Goal: Task Accomplishment & Management: Manage account settings

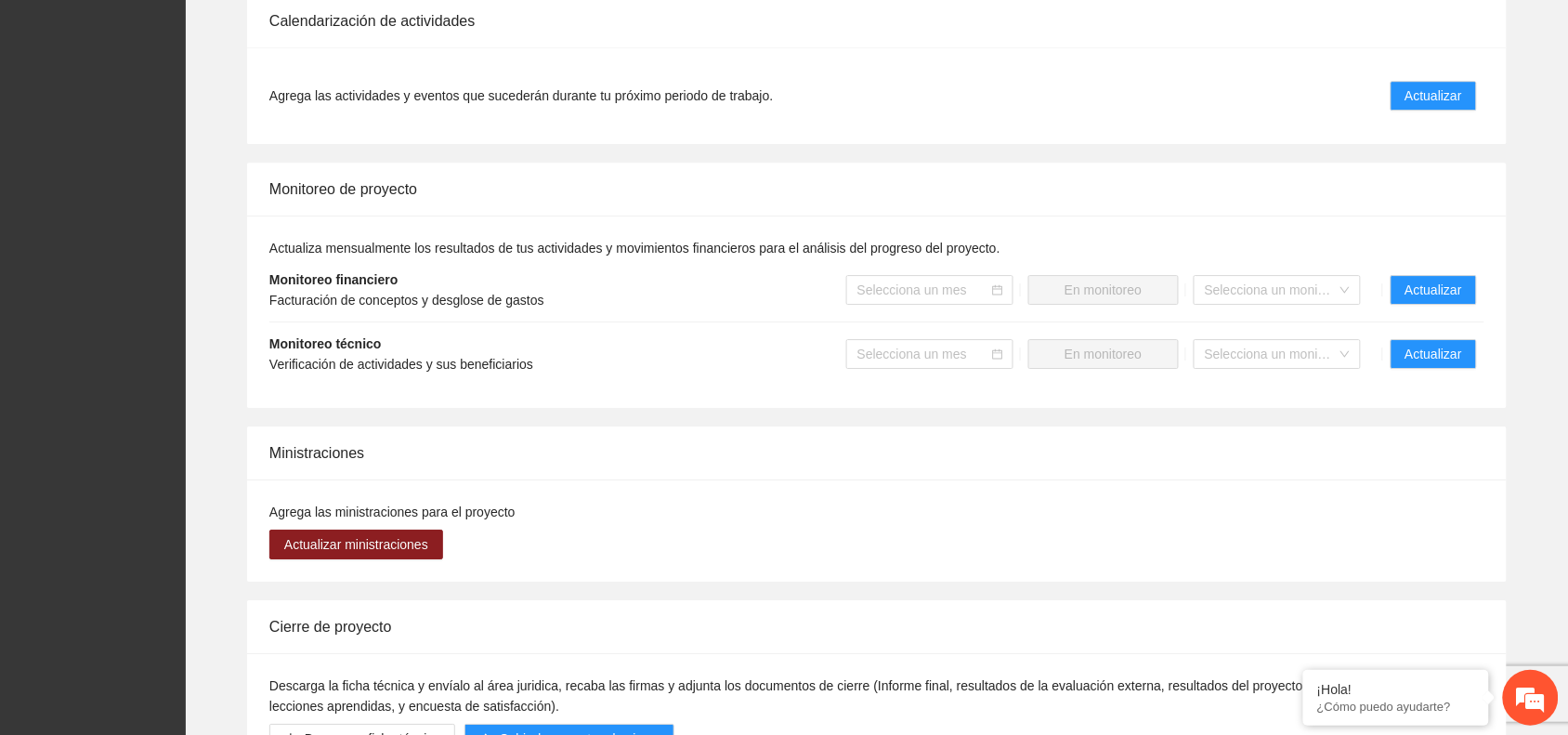
scroll to position [1620, 0]
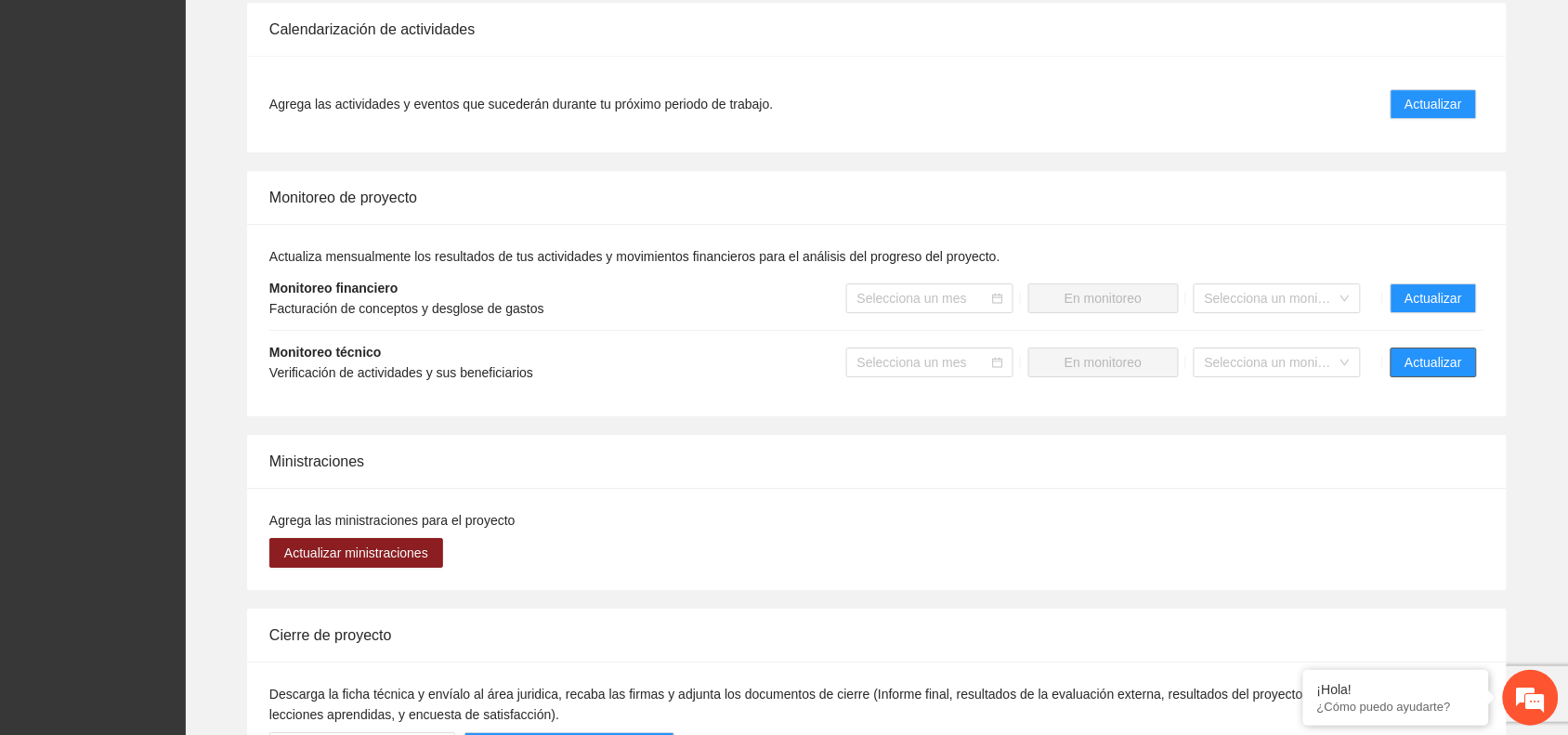
click at [1451, 360] on span "Actualizar" at bounding box center [1434, 362] width 57 height 20
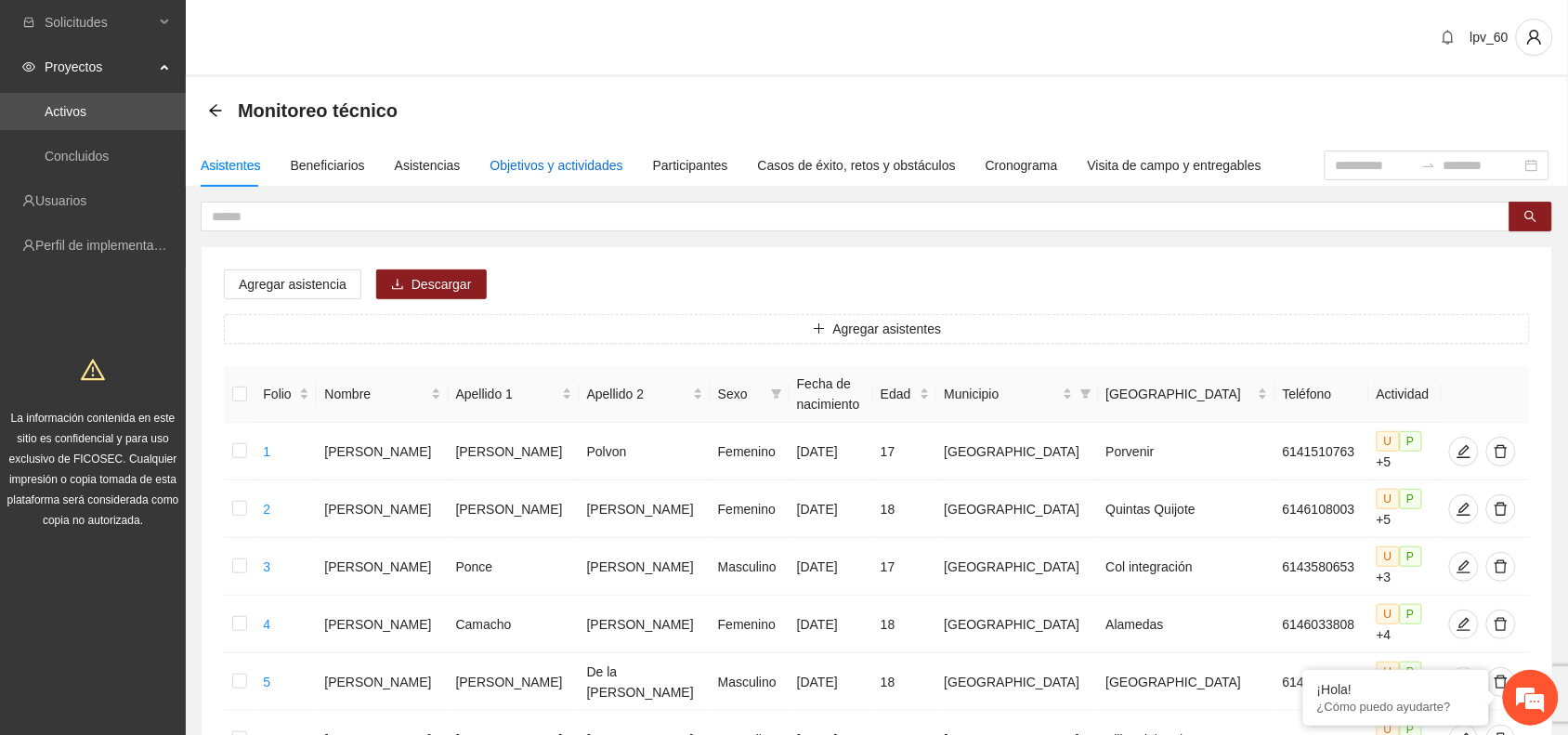
click at [518, 169] on div "Objetivos y actividades" at bounding box center [556, 165] width 133 height 20
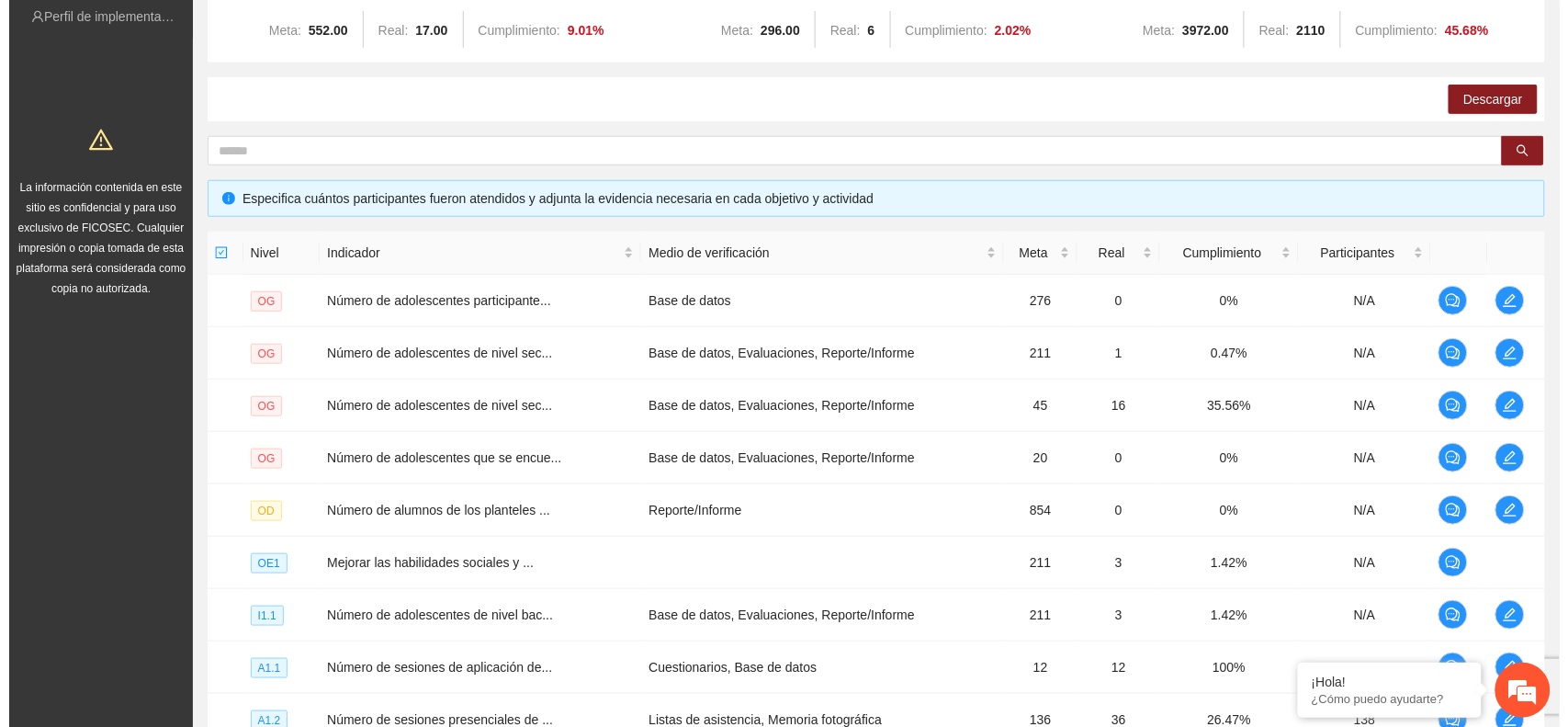
scroll to position [476, 0]
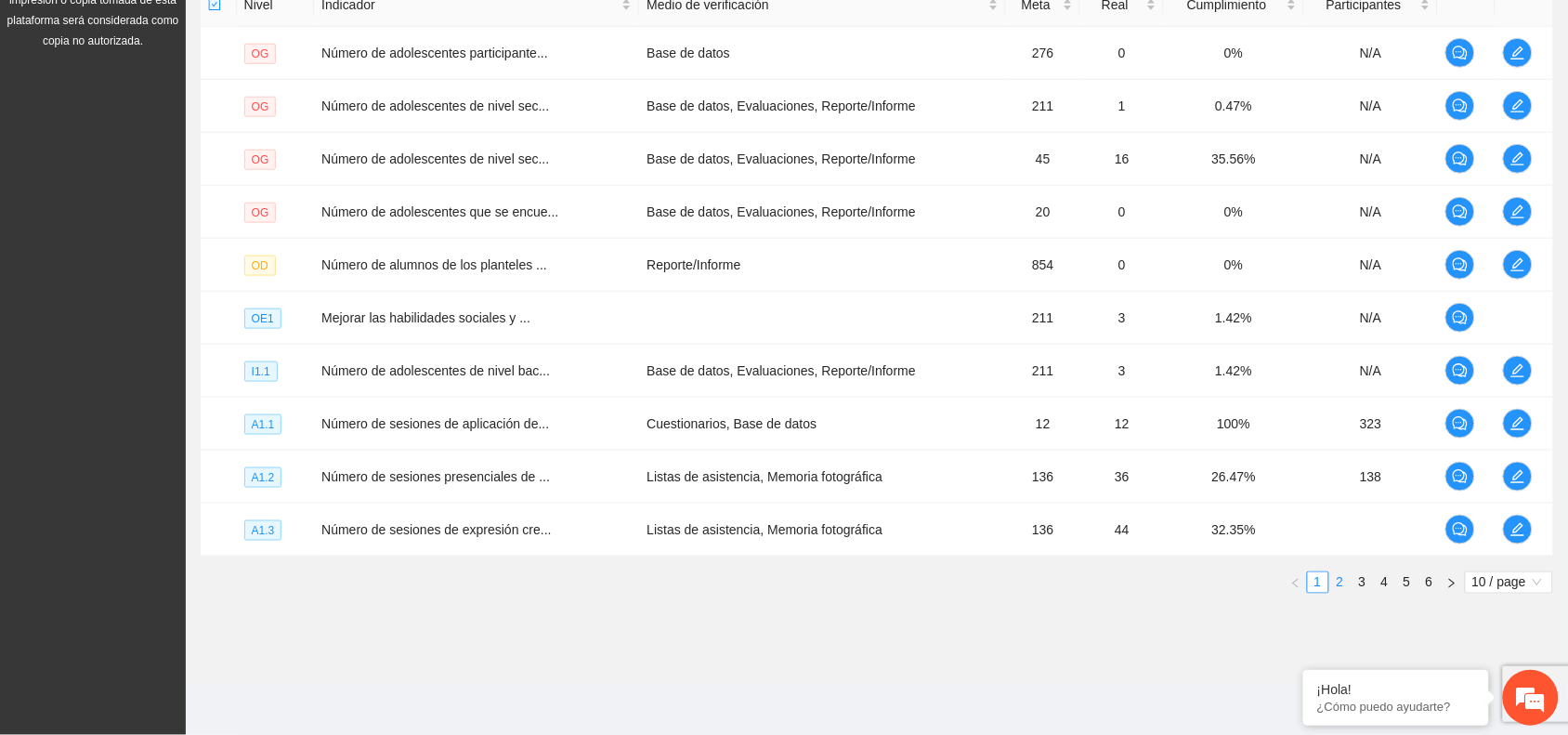
click at [1341, 584] on link "2" at bounding box center [1340, 582] width 20 height 20
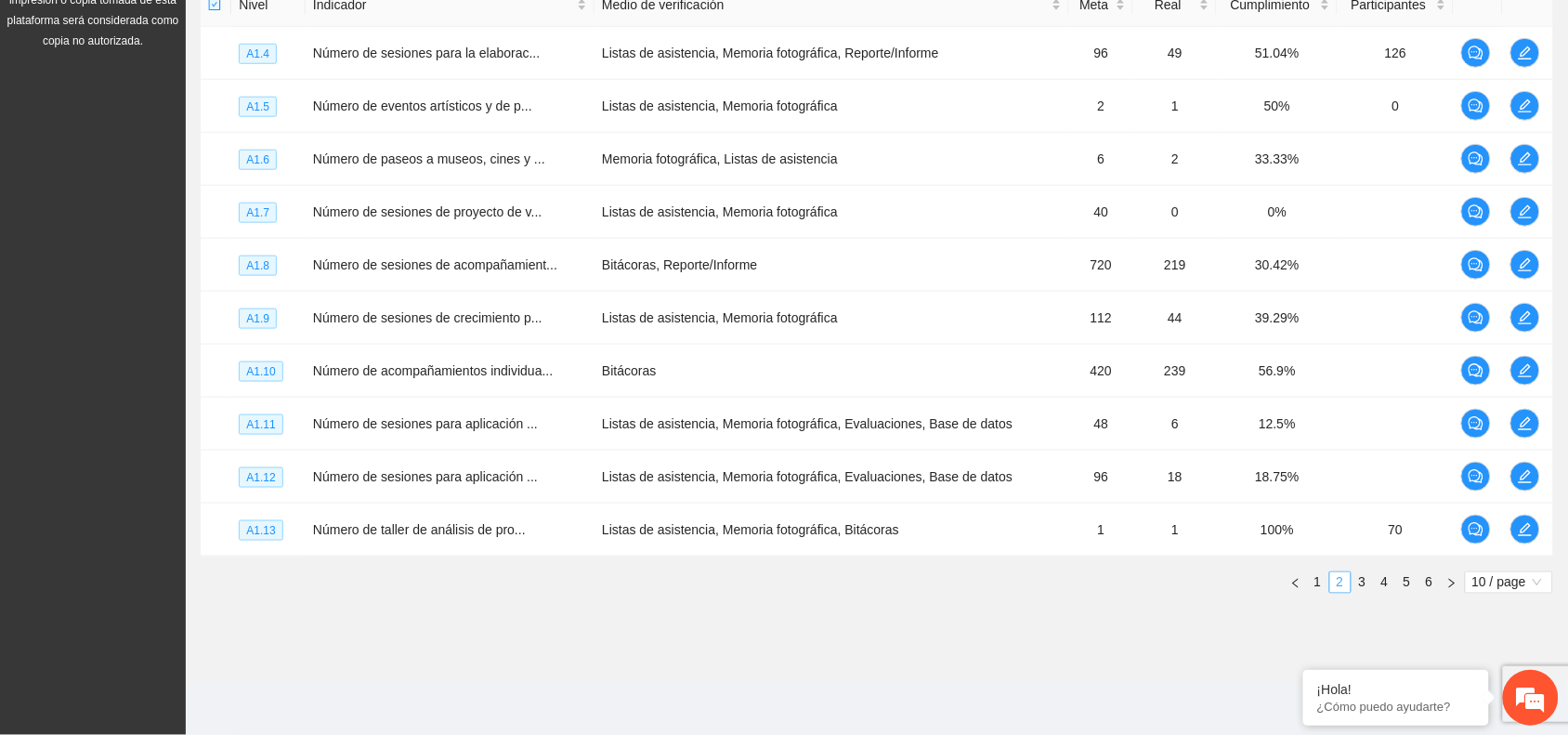
click at [1343, 582] on link "2" at bounding box center [1340, 582] width 20 height 20
click at [1358, 586] on link "3" at bounding box center [1362, 582] width 20 height 20
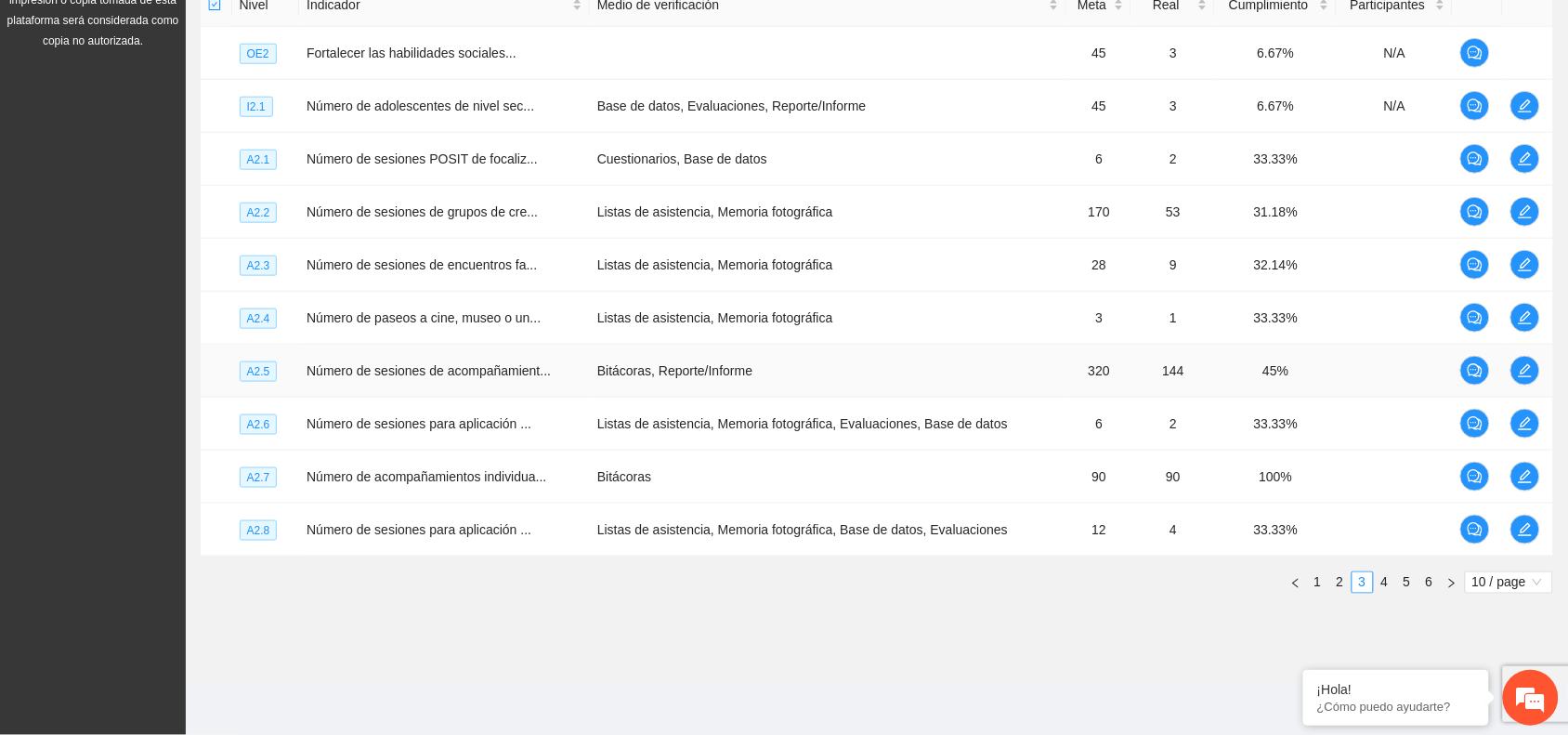
click at [1541, 383] on td at bounding box center [1528, 371] width 50 height 53
click at [1535, 369] on span "edit" at bounding box center [1525, 370] width 28 height 15
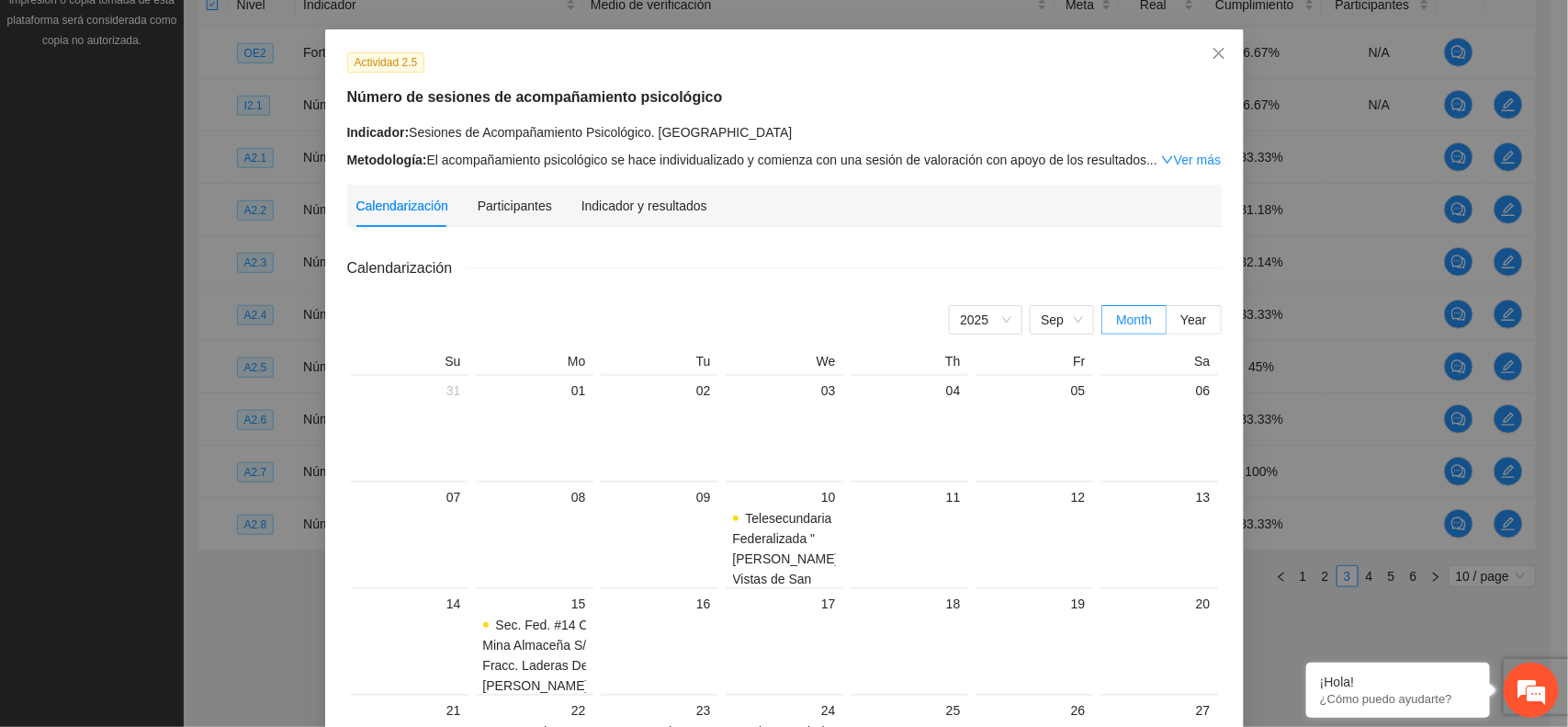
scroll to position [0, 0]
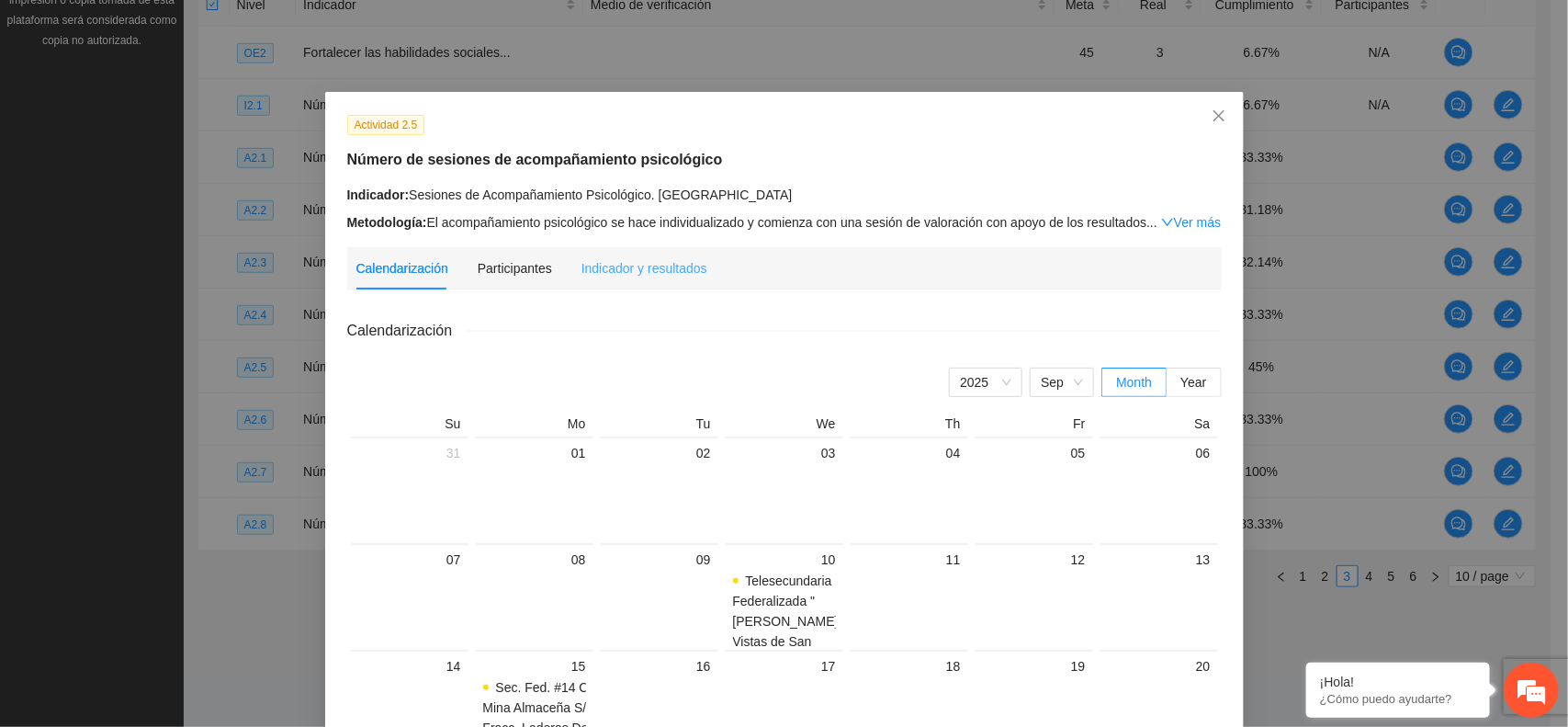
click at [614, 278] on div "Indicador y resultados" at bounding box center [644, 268] width 126 height 42
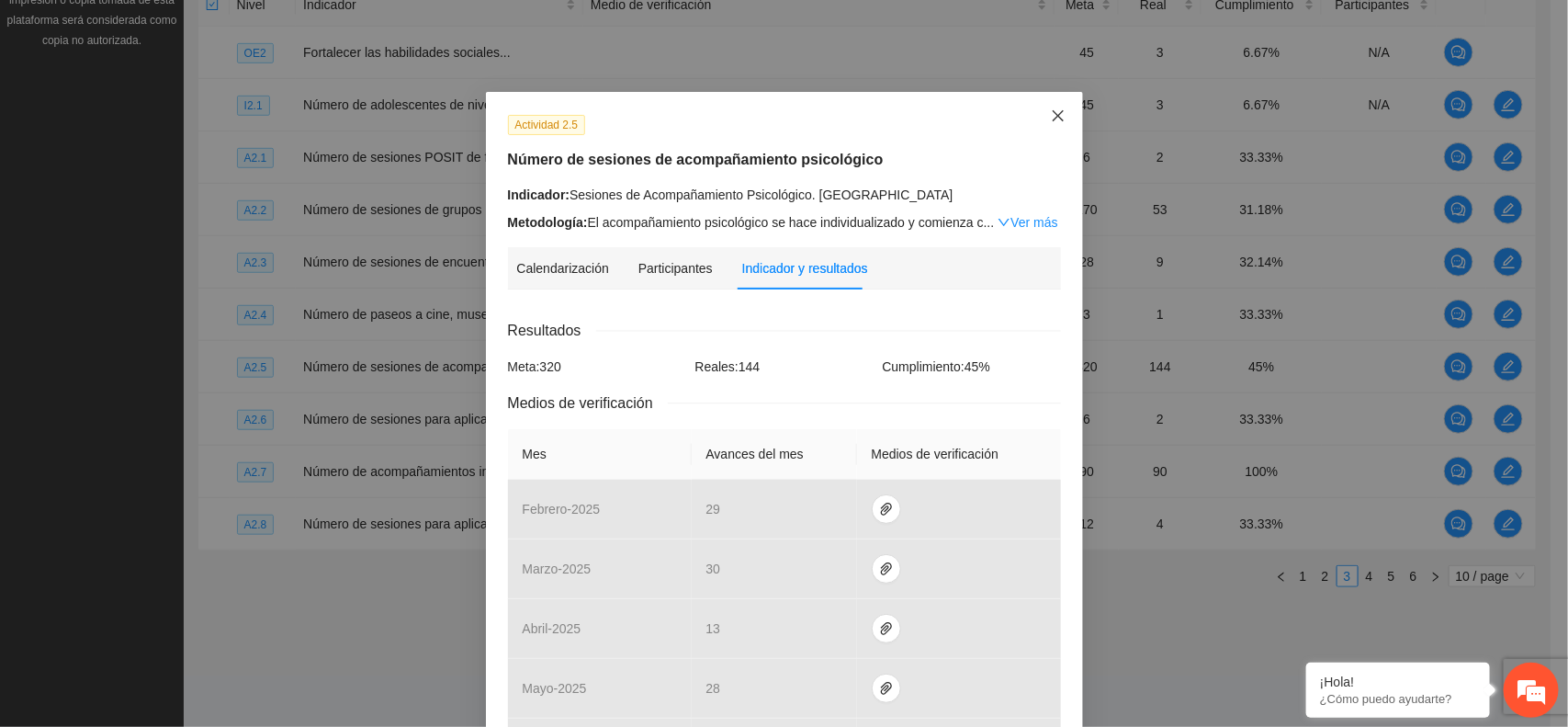
click at [1051, 116] on icon "close" at bounding box center [1058, 115] width 14 height 14
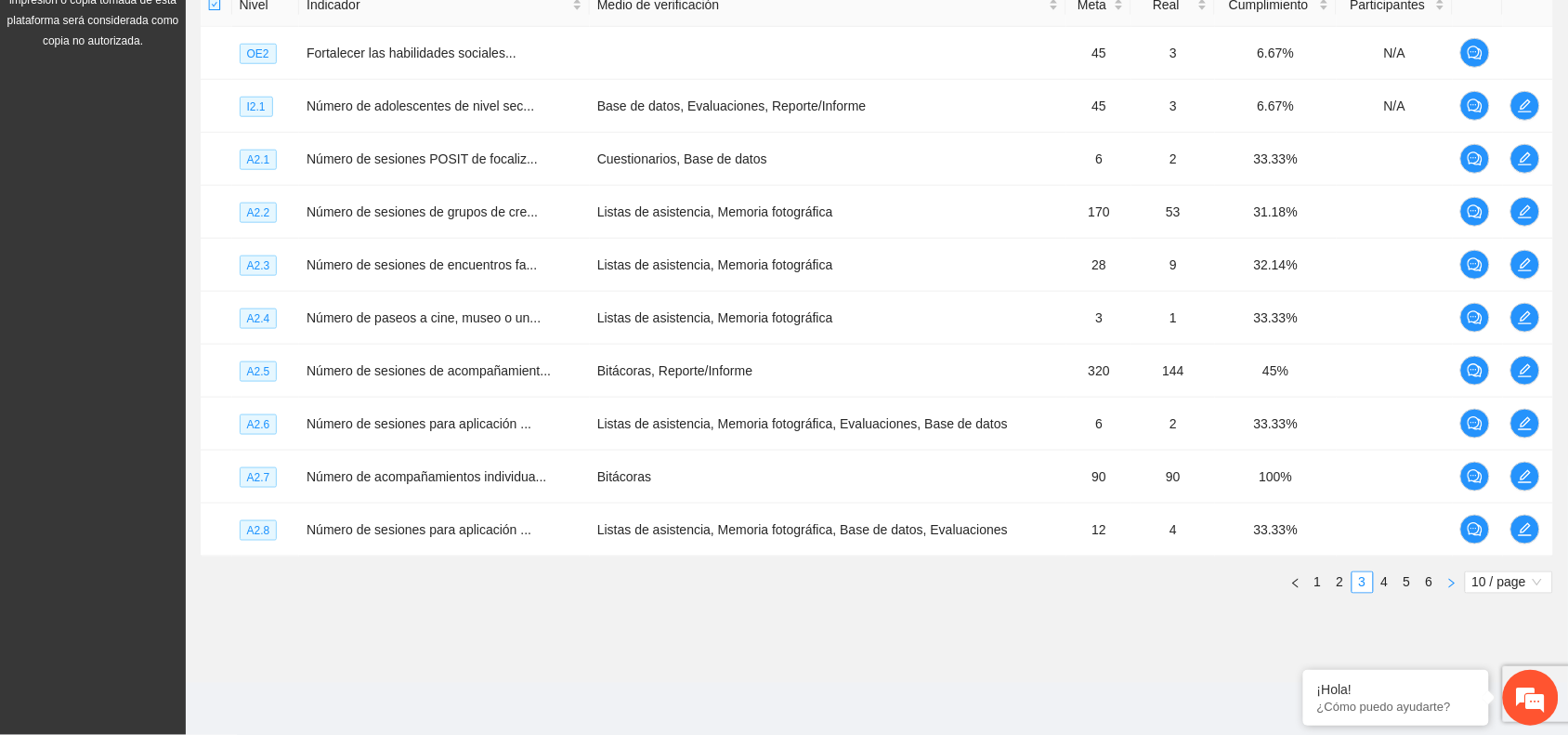
click at [1450, 586] on icon "right" at bounding box center [1451, 583] width 11 height 11
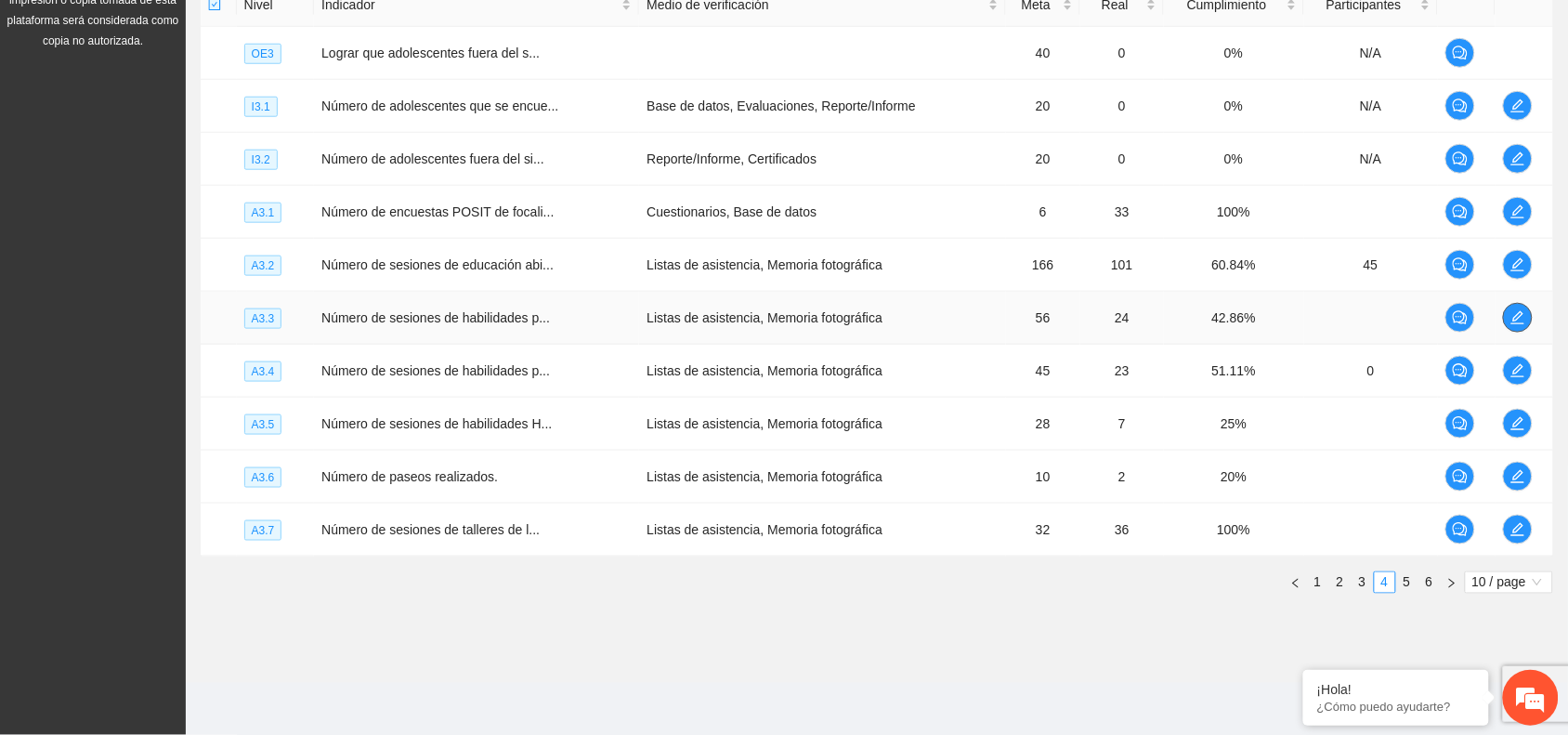
click at [1511, 321] on icon "edit" at bounding box center [1517, 317] width 15 height 15
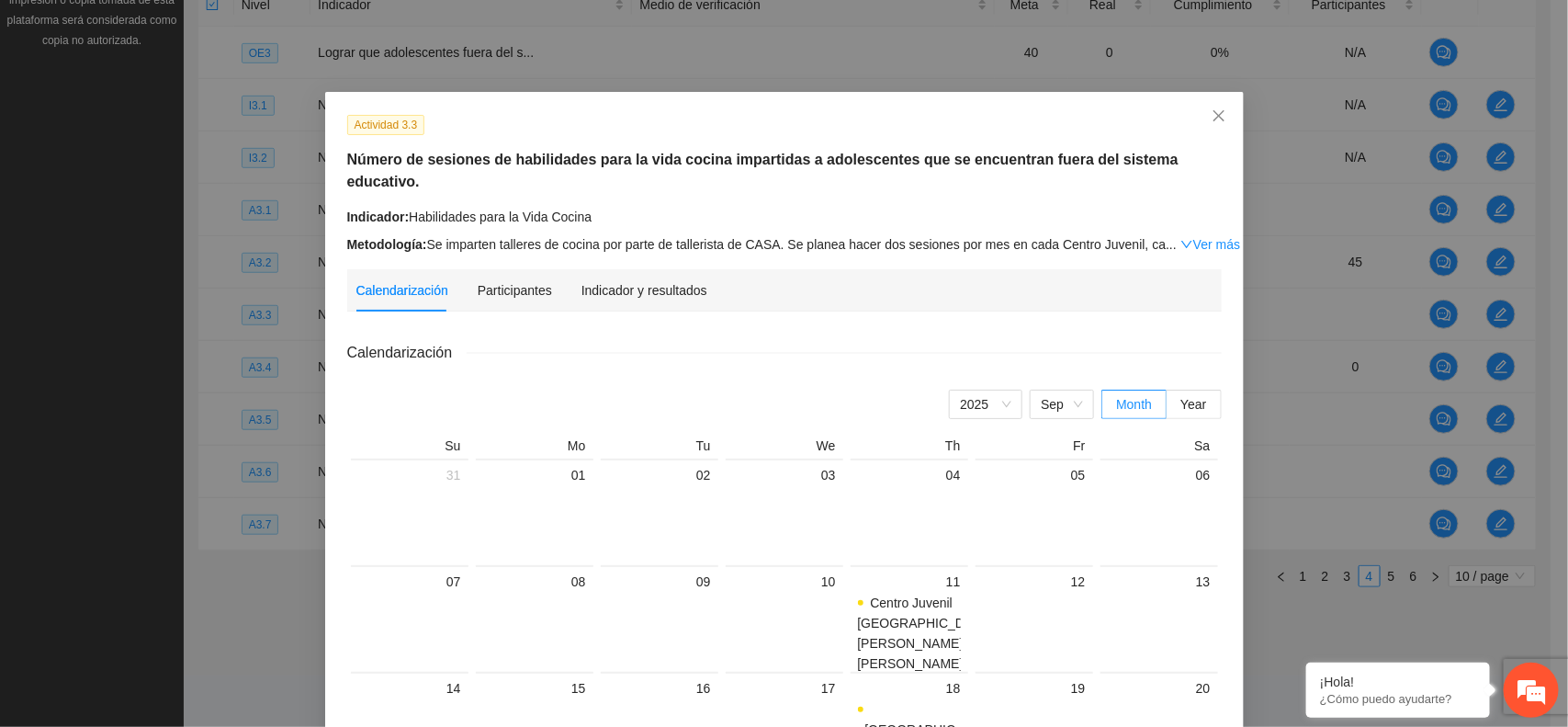
click at [563, 269] on div "Calendarización Participantes Indicador y resultados" at bounding box center [532, 290] width 351 height 42
click at [608, 281] on div "Indicador y resultados" at bounding box center [644, 290] width 126 height 20
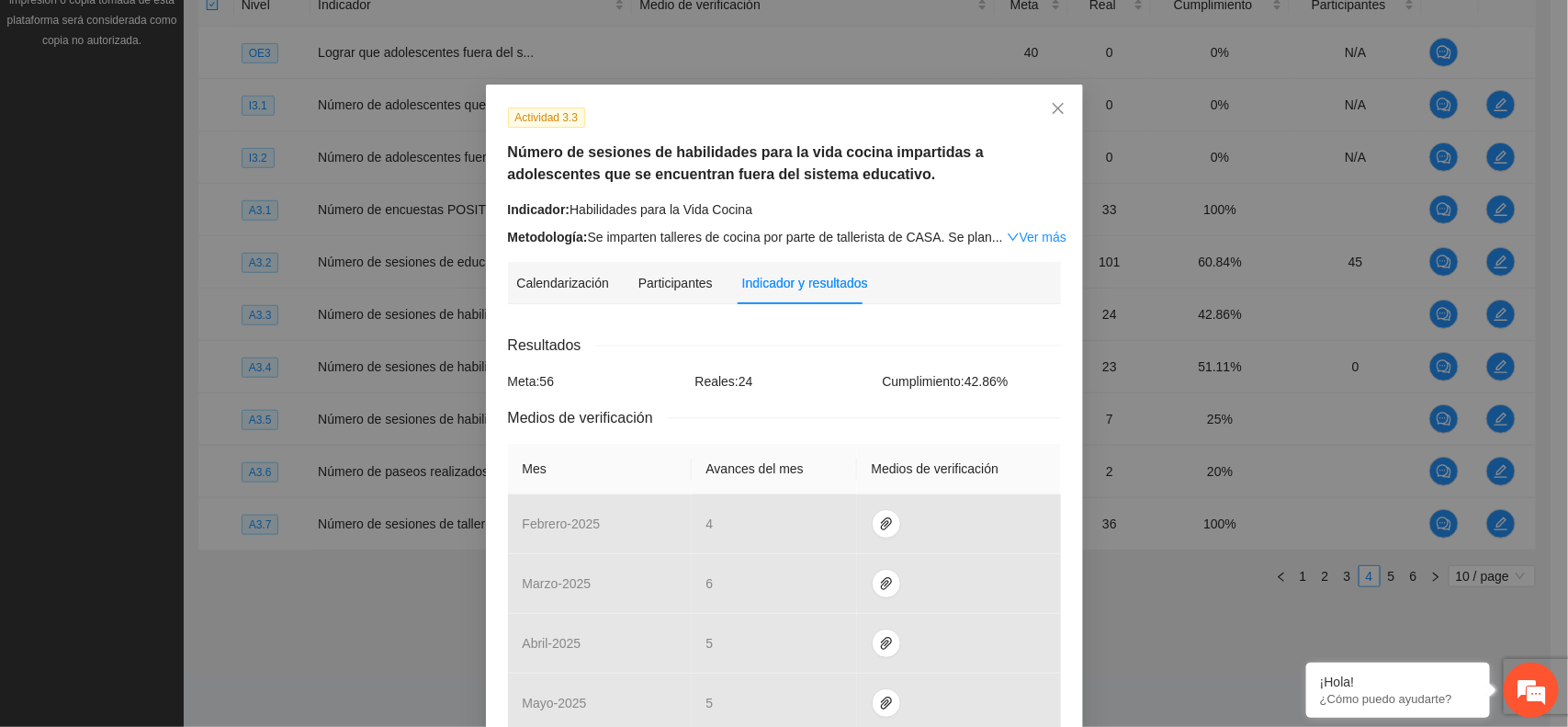
scroll to position [2, 0]
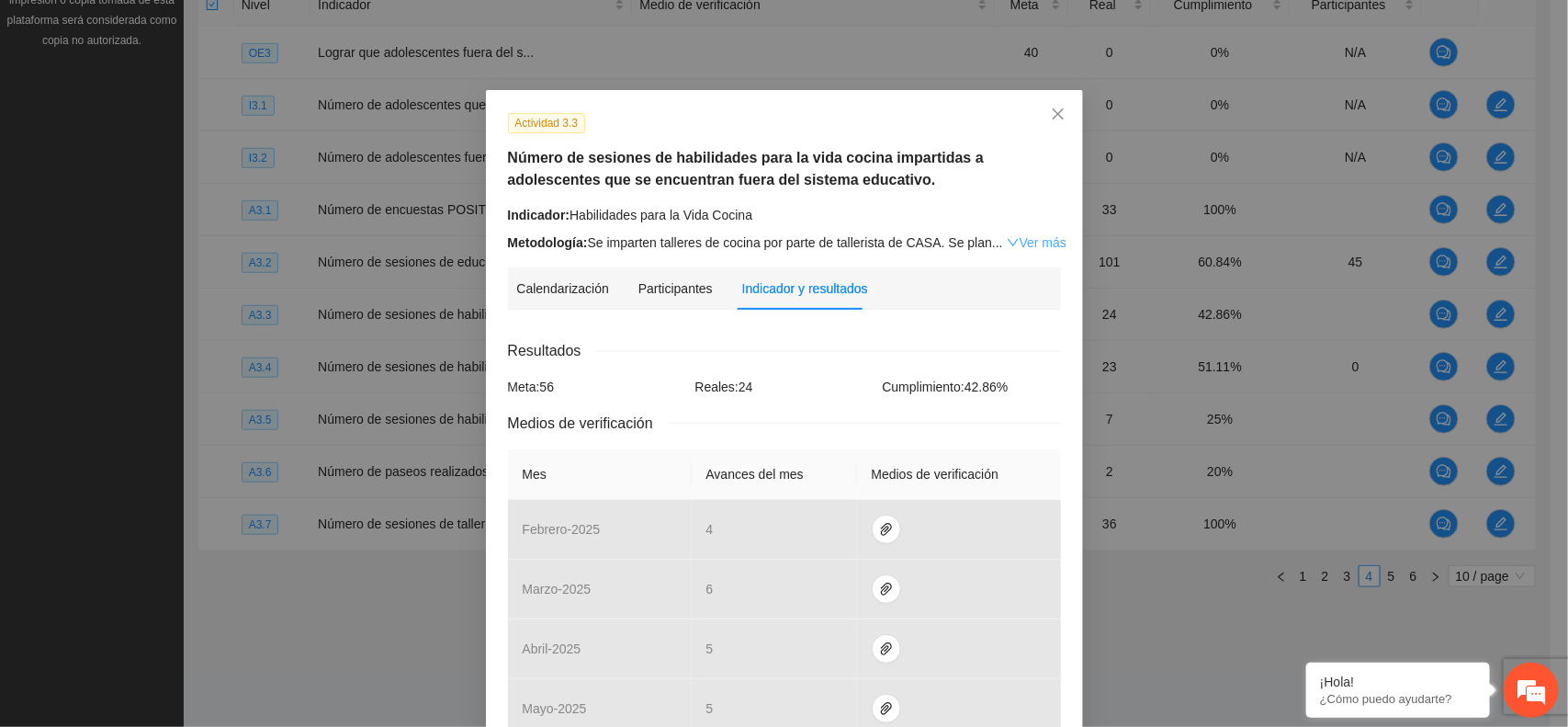
click at [1029, 241] on link "Ver más" at bounding box center [1037, 242] width 60 height 14
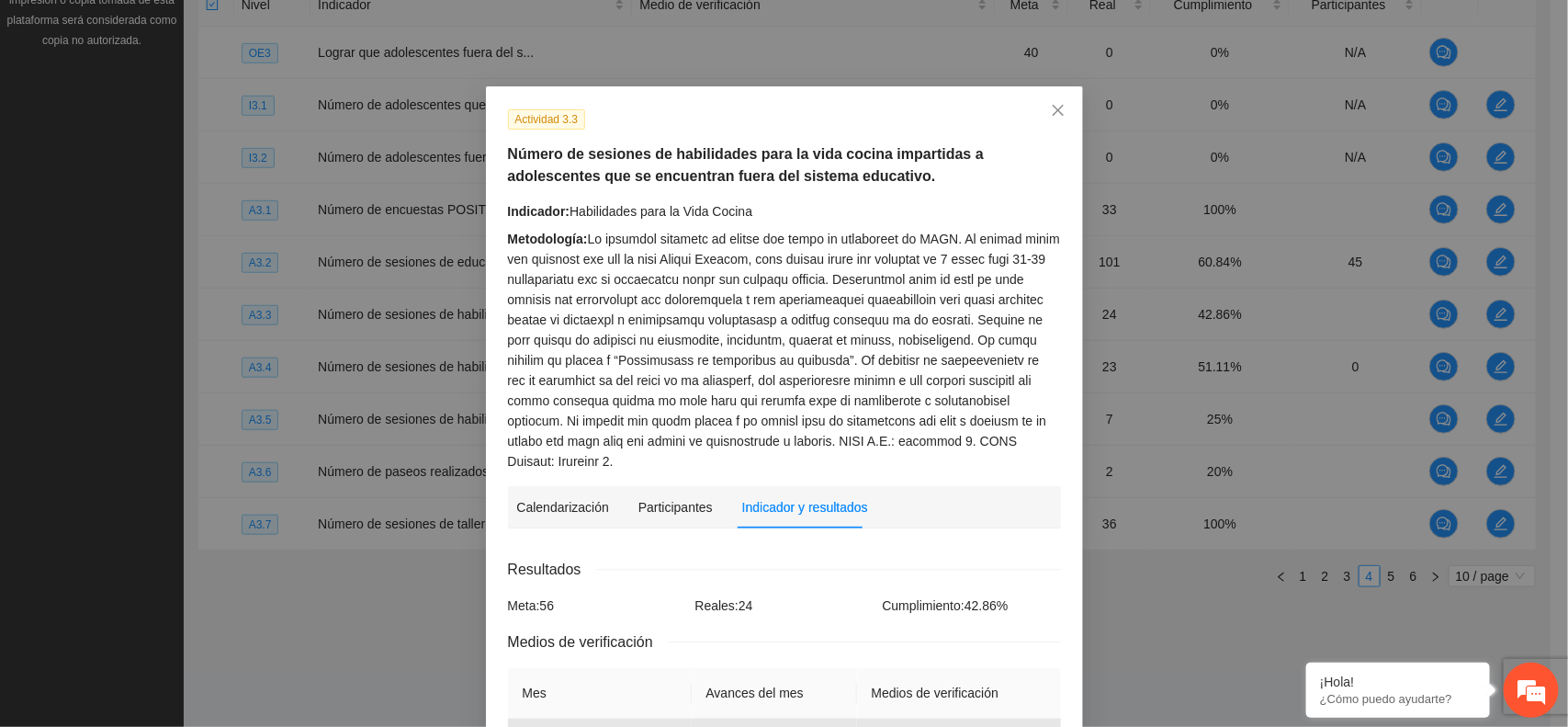
scroll to position [0, 0]
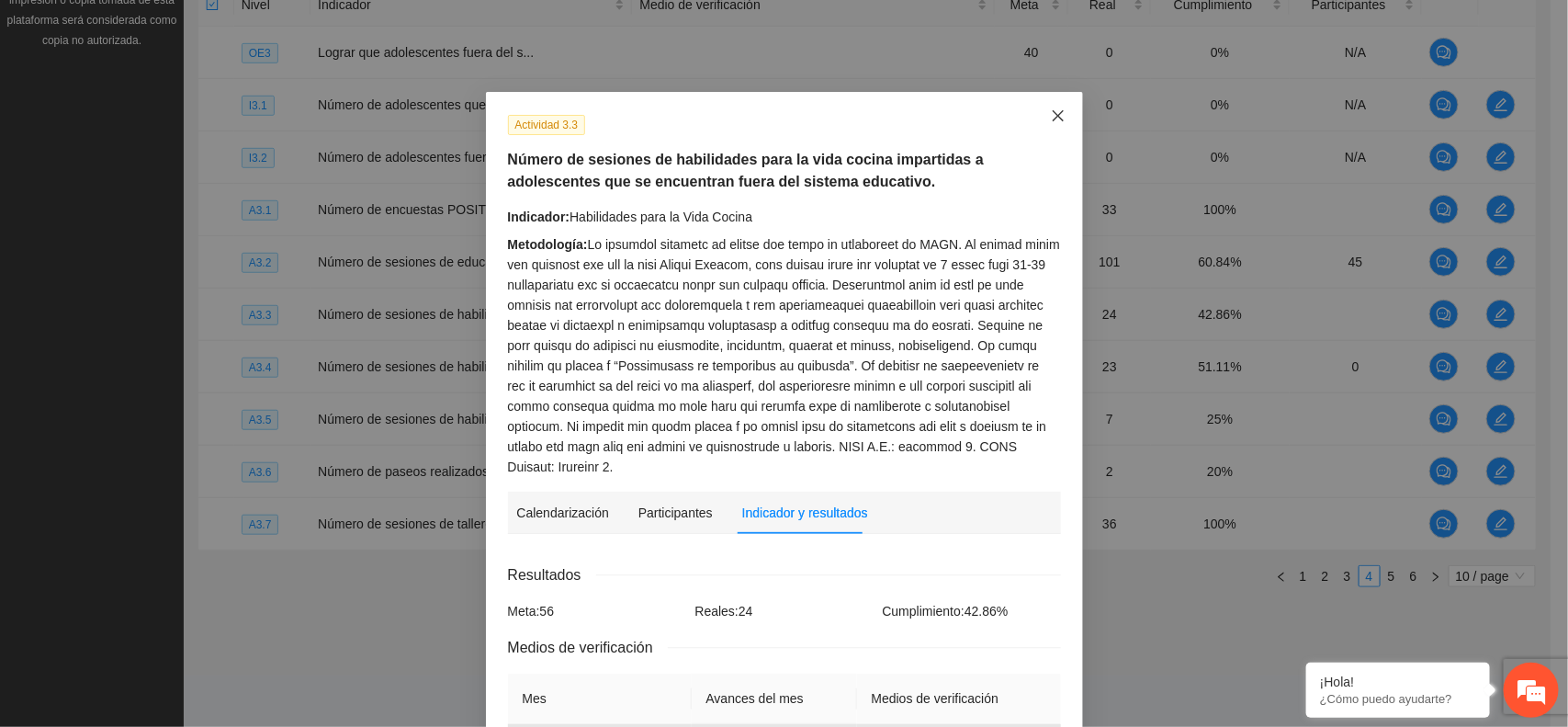
click at [1051, 120] on icon "close" at bounding box center [1058, 115] width 14 height 14
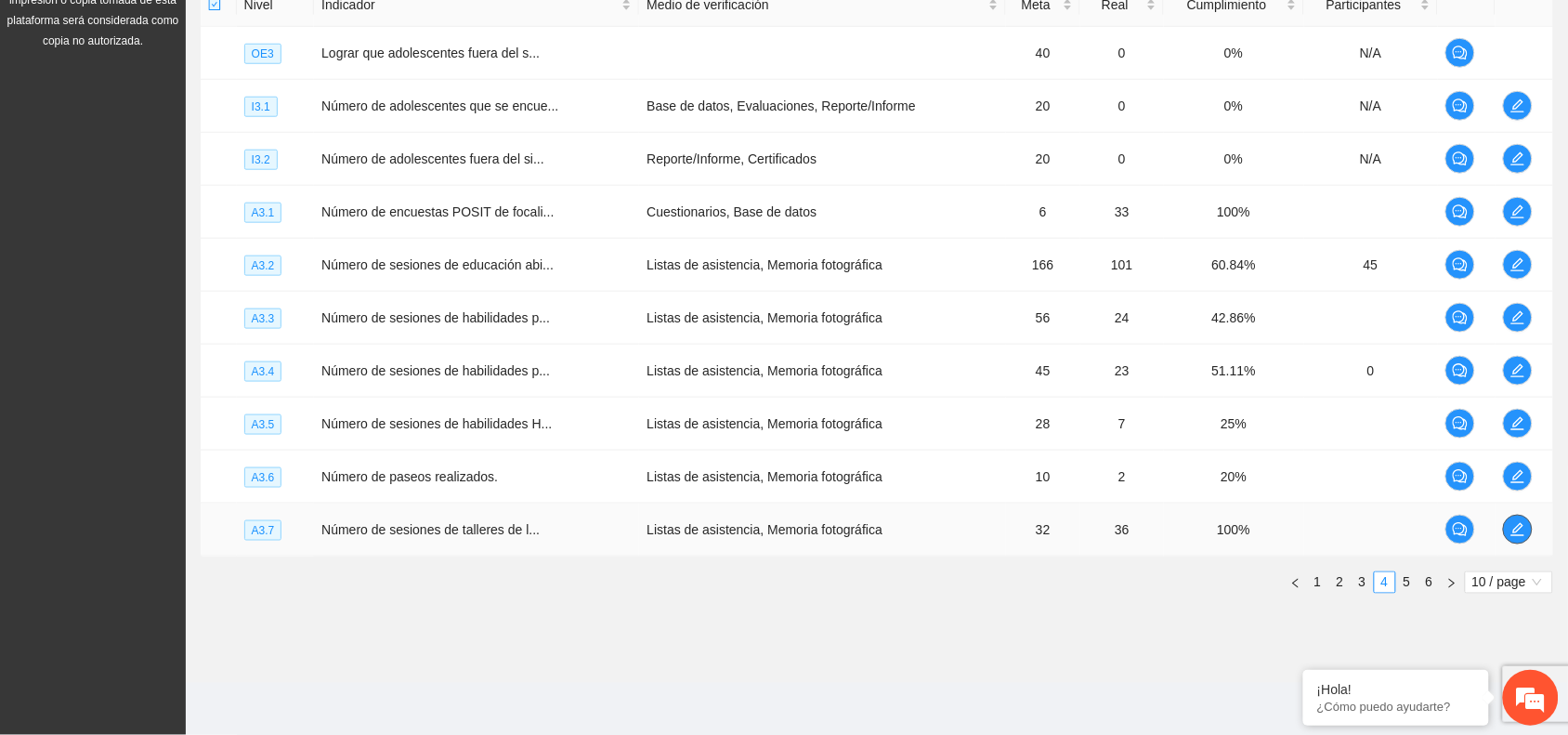
click at [1505, 522] on span "edit" at bounding box center [1517, 529] width 28 height 15
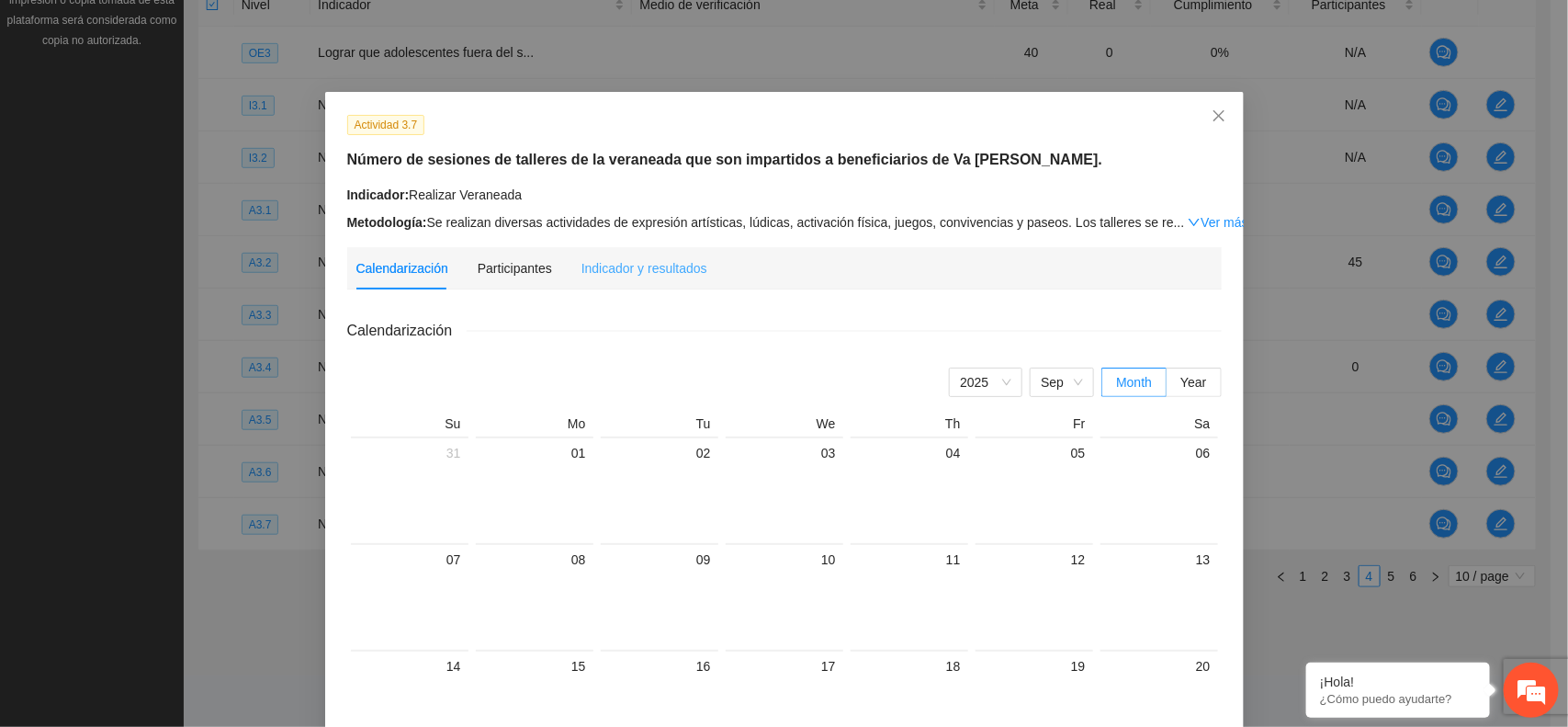
click at [627, 254] on div "Indicador y resultados" at bounding box center [644, 268] width 126 height 42
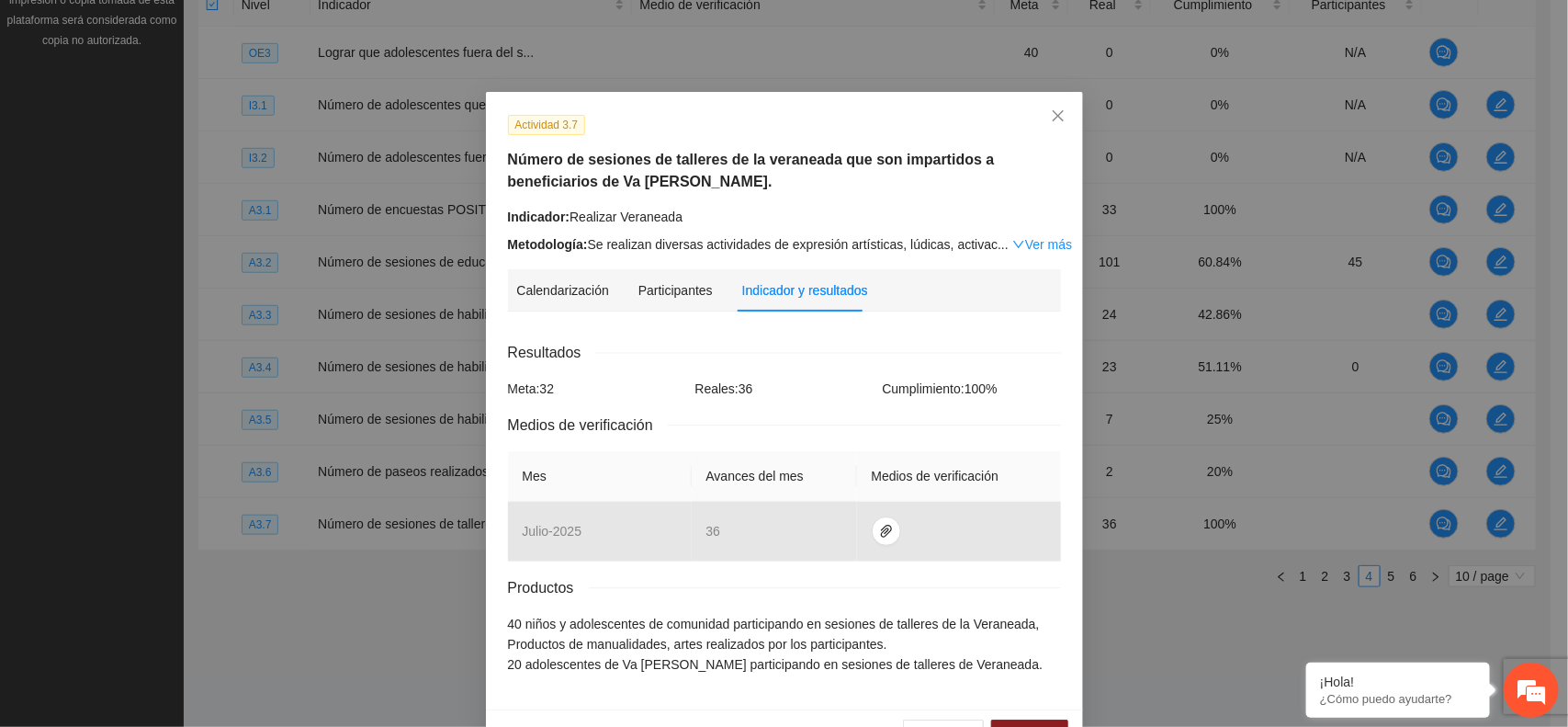
scroll to position [53, 0]
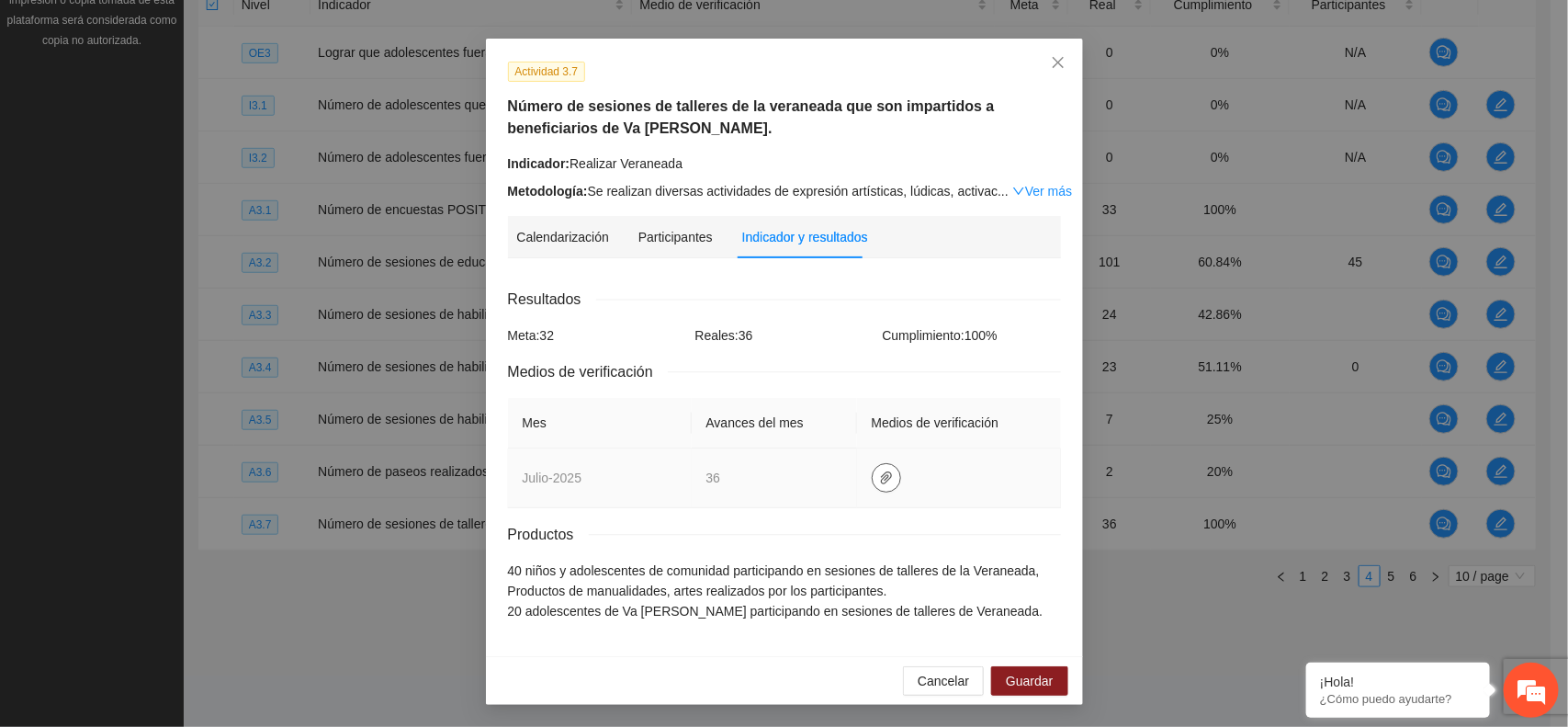
click at [879, 481] on icon "paper-clip" at bounding box center [886, 477] width 14 height 14
click at [813, 418] on link "A3.7JULIO2025.zip" at bounding box center [880, 426] width 263 height 20
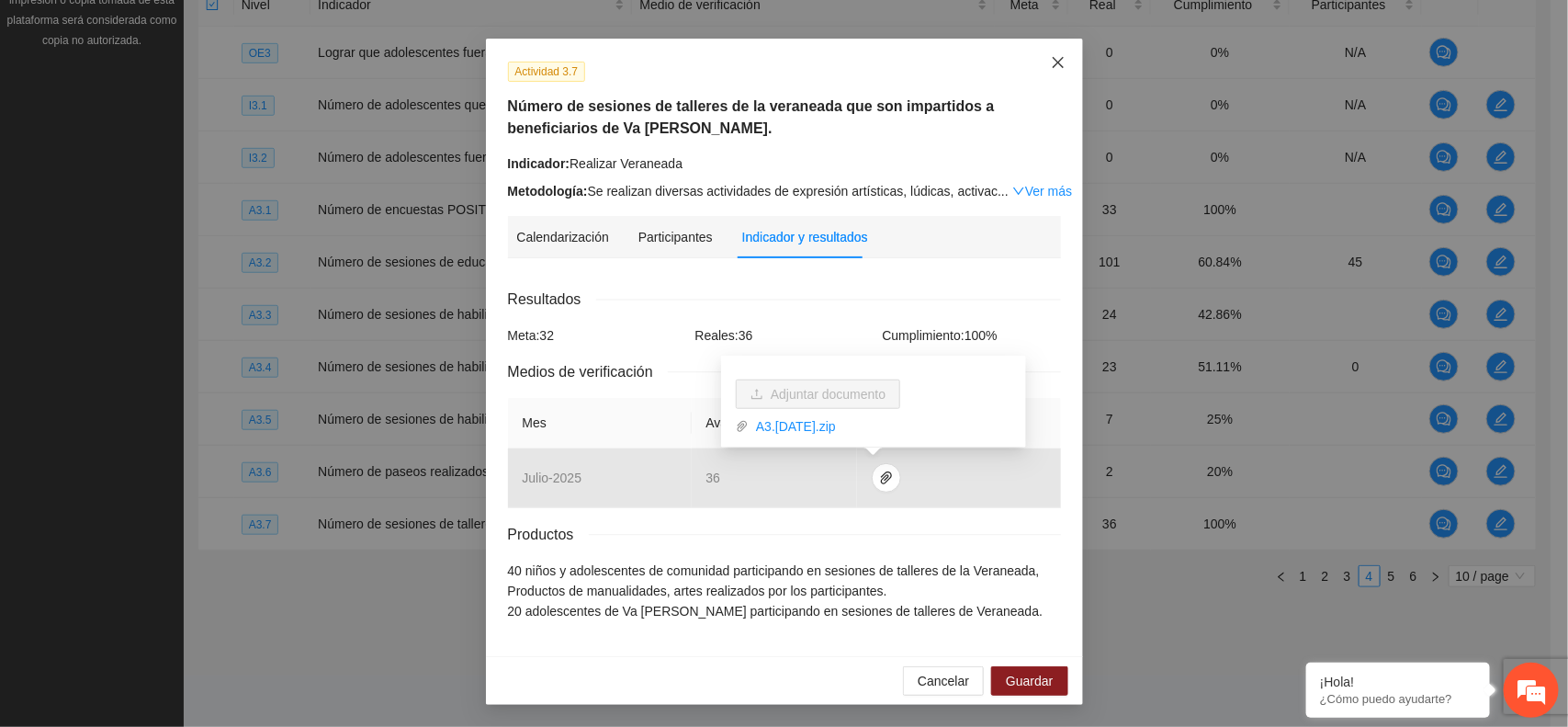
click at [1061, 61] on span "Close" at bounding box center [1058, 63] width 49 height 49
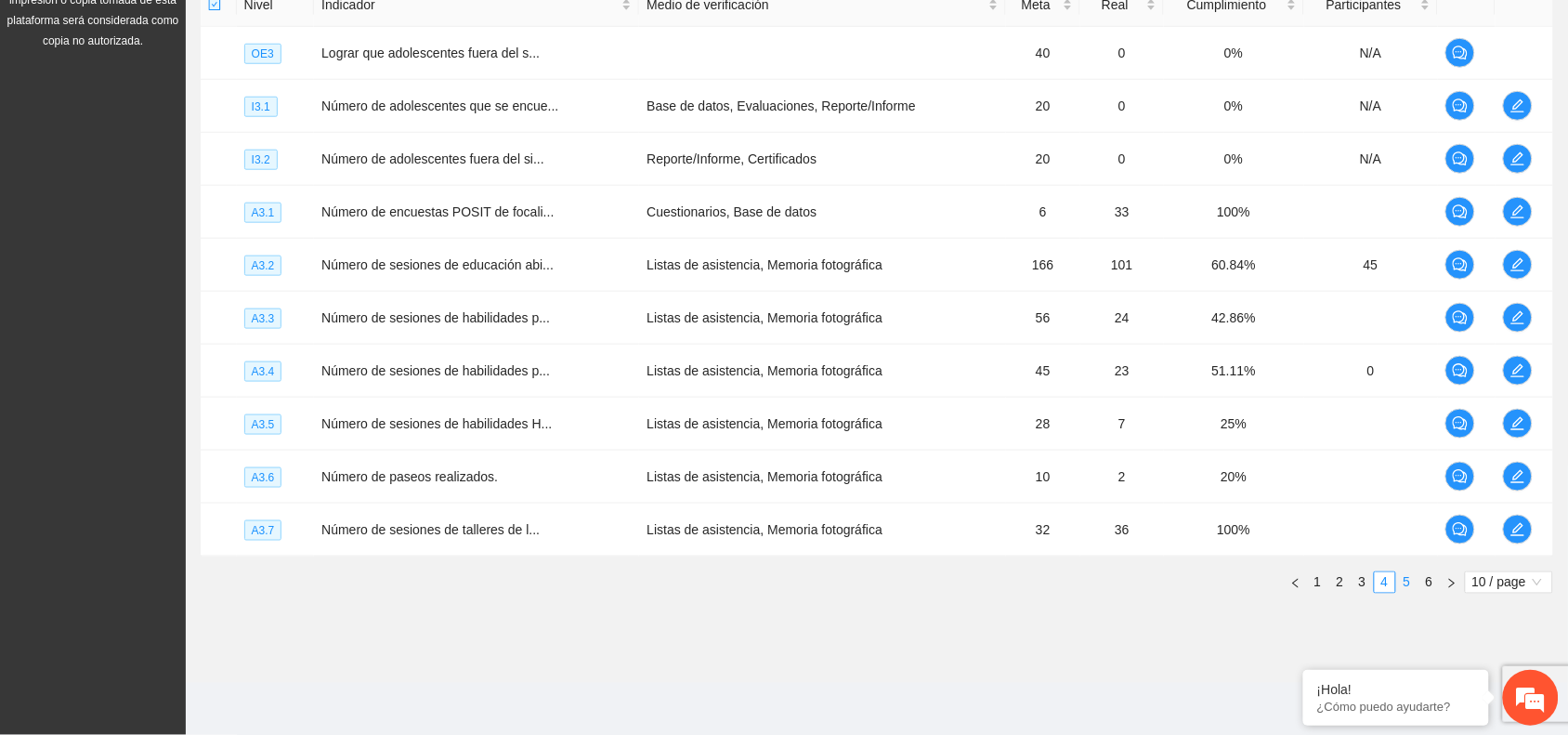
click at [1403, 586] on link "5" at bounding box center [1407, 582] width 20 height 20
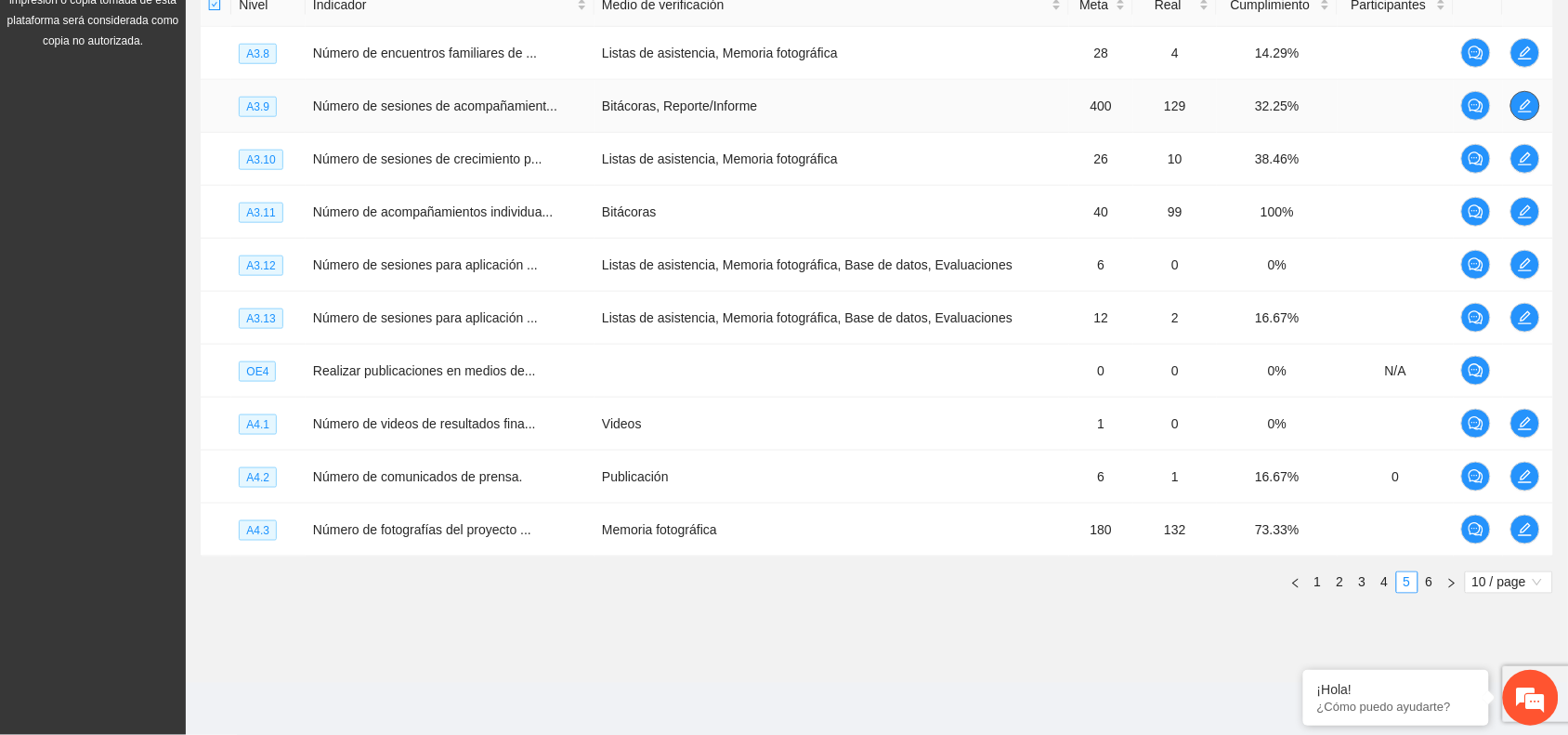
click at [1535, 107] on span "edit" at bounding box center [1525, 105] width 28 height 15
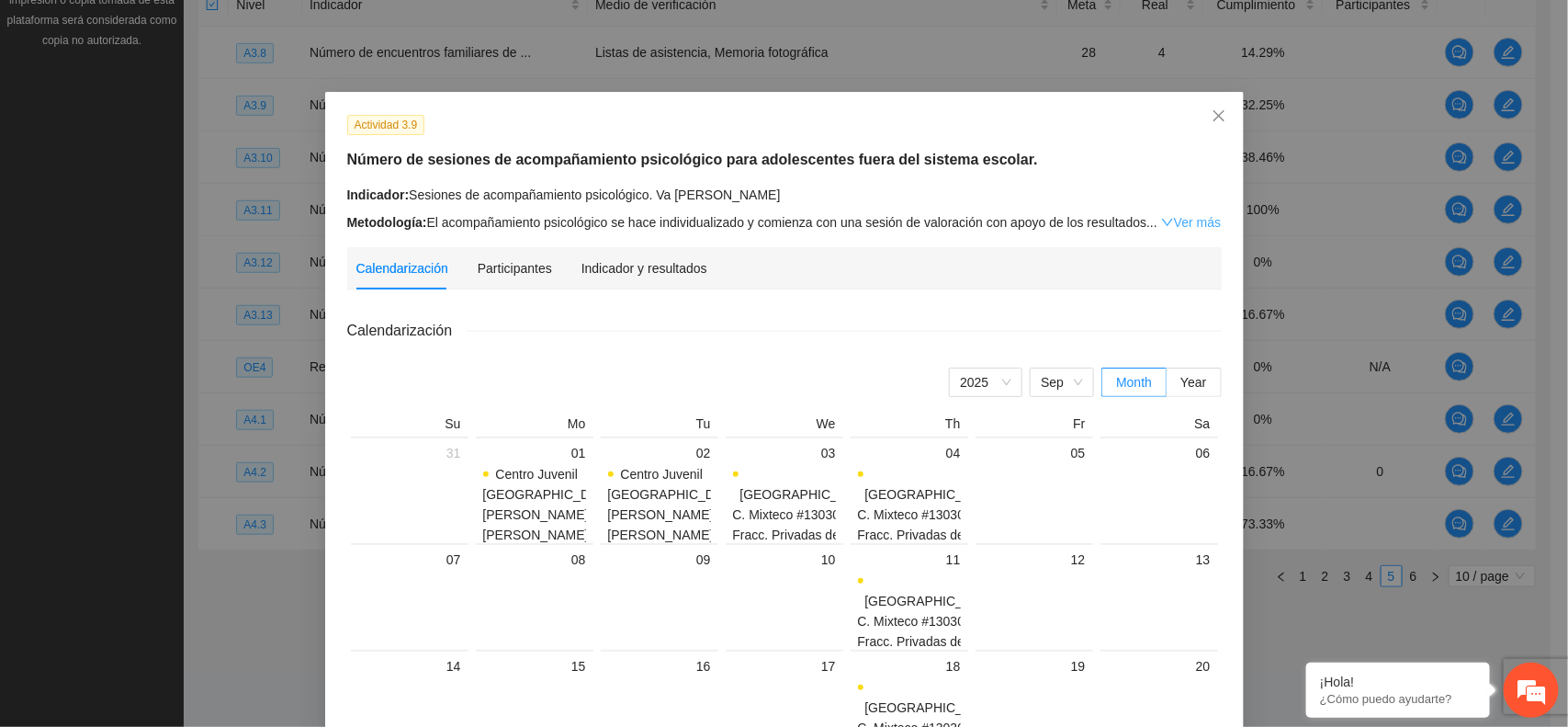
click at [1191, 219] on link "Ver más" at bounding box center [1191, 222] width 60 height 14
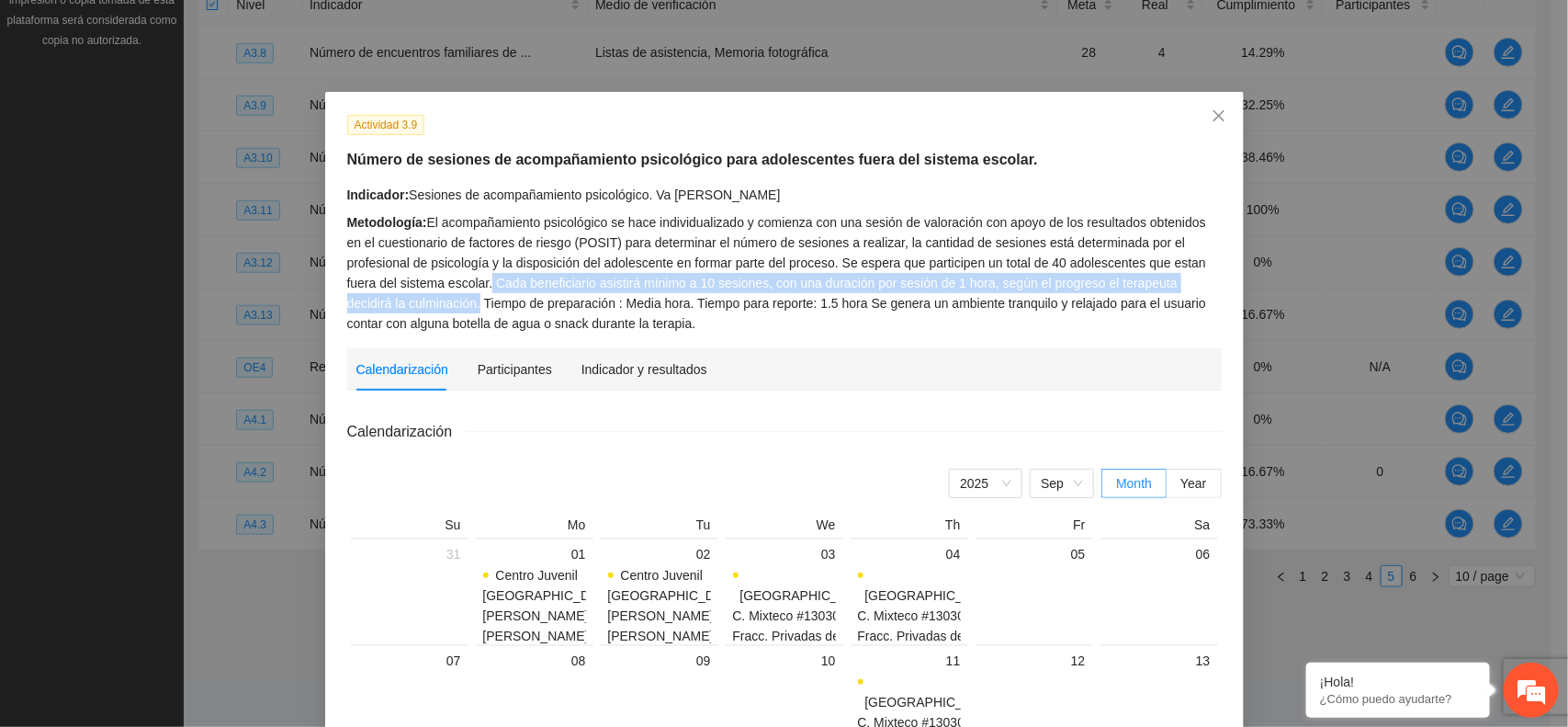
drag, startPoint x: 427, startPoint y: 283, endPoint x: 411, endPoint y: 306, distance: 28.0
click at [411, 306] on div "Metodología: El acompañamiento psicológico se hace individualizado y comienza c…" at bounding box center [784, 273] width 875 height 121
copy div "Cada beneficiario asistirá mínimo a 10 sesiones, con una duración por sesión de…"
drag, startPoint x: 1217, startPoint y: 115, endPoint x: 984, endPoint y: 726, distance: 653.9
click at [1217, 115] on icon "close" at bounding box center [1218, 115] width 14 height 14
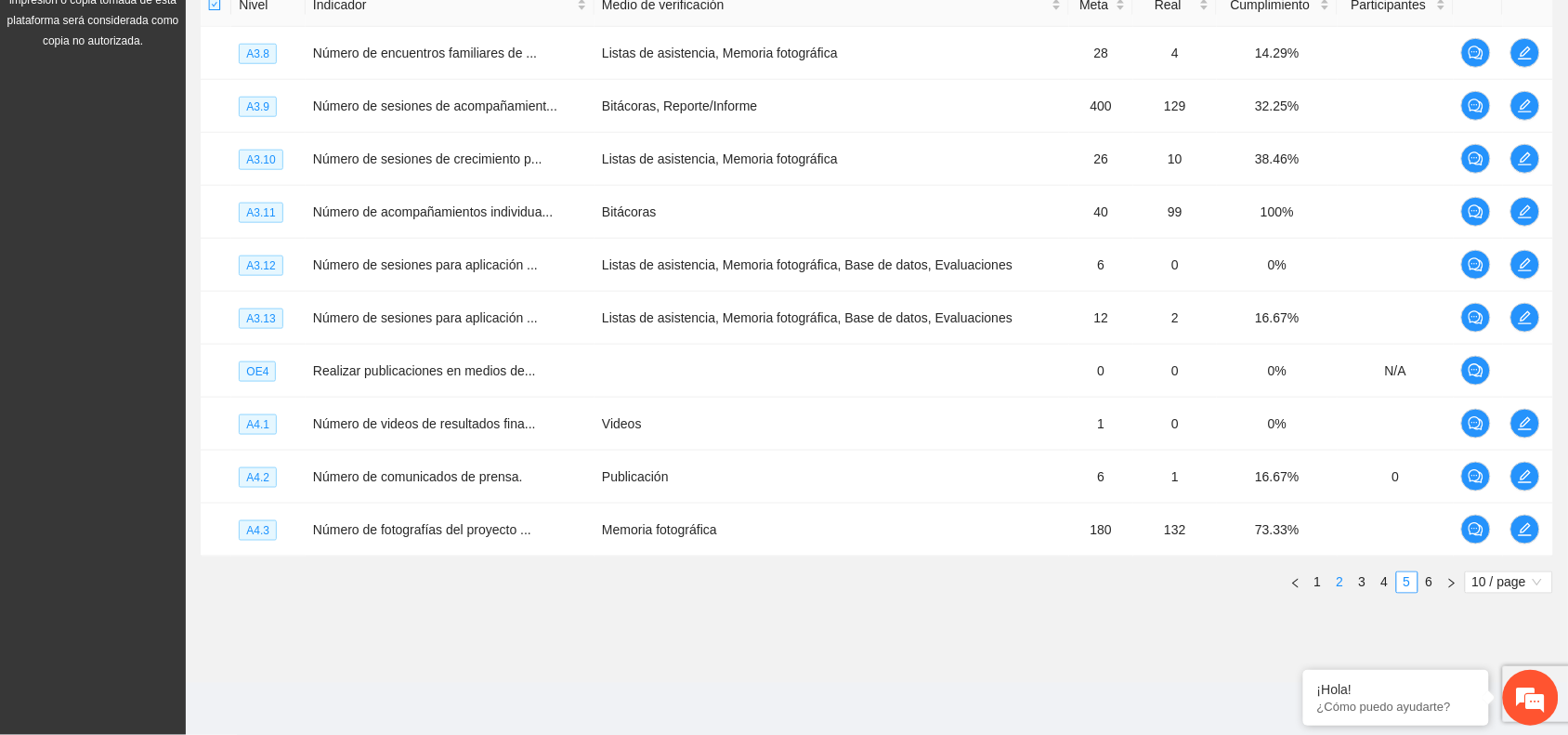
click at [1344, 584] on link "2" at bounding box center [1340, 582] width 20 height 20
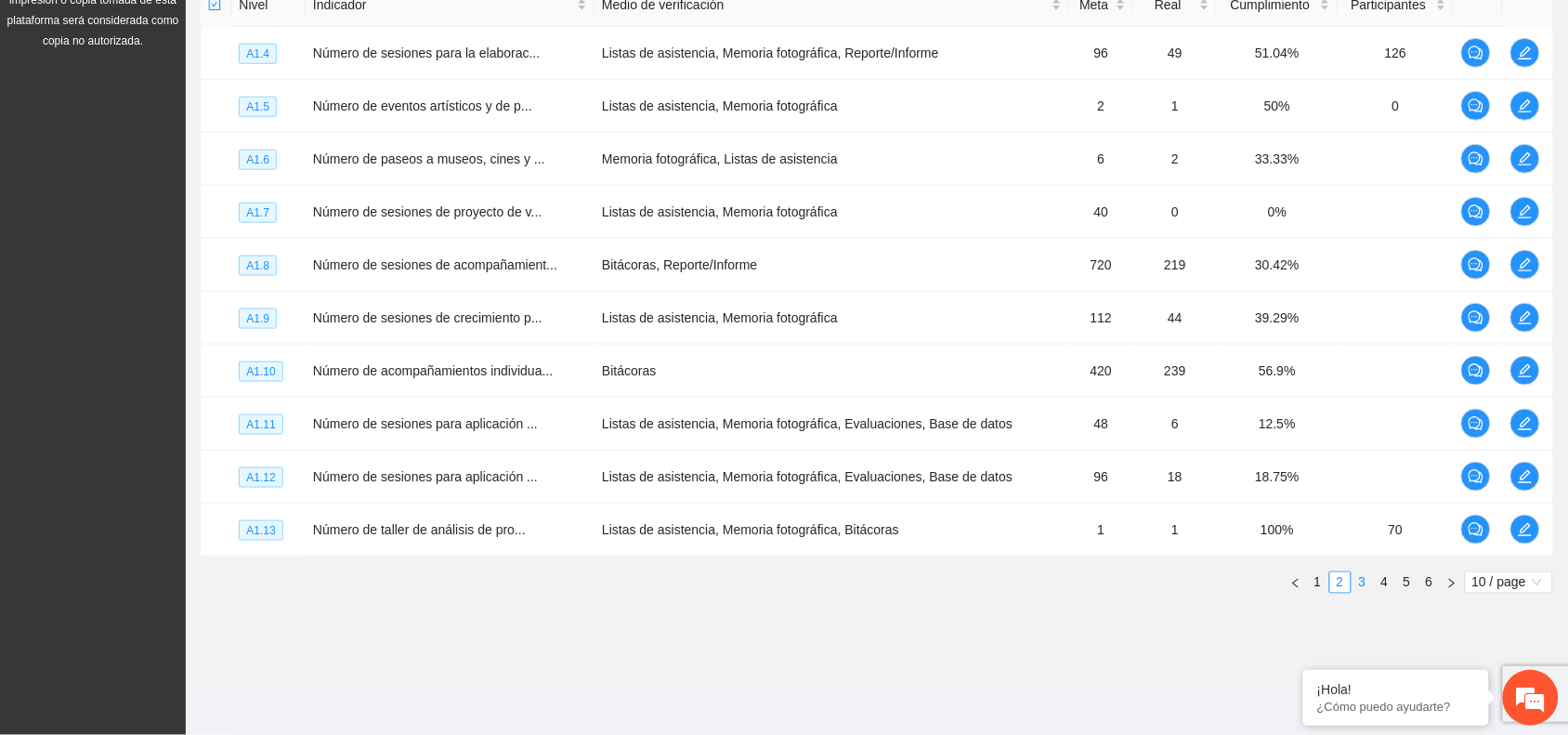
click at [1364, 586] on link "3" at bounding box center [1362, 582] width 20 height 20
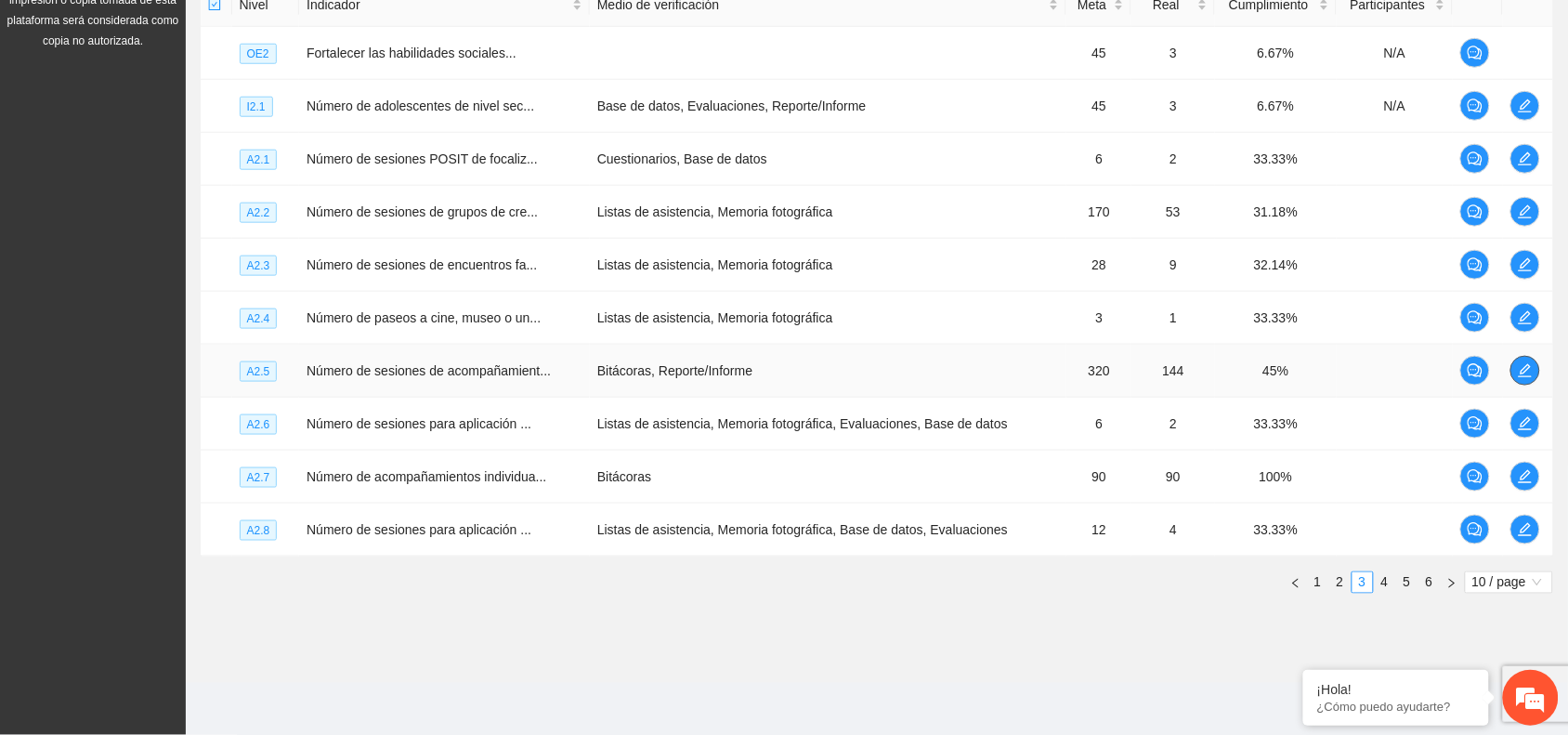
click at [1529, 368] on icon "edit" at bounding box center [1525, 370] width 15 height 15
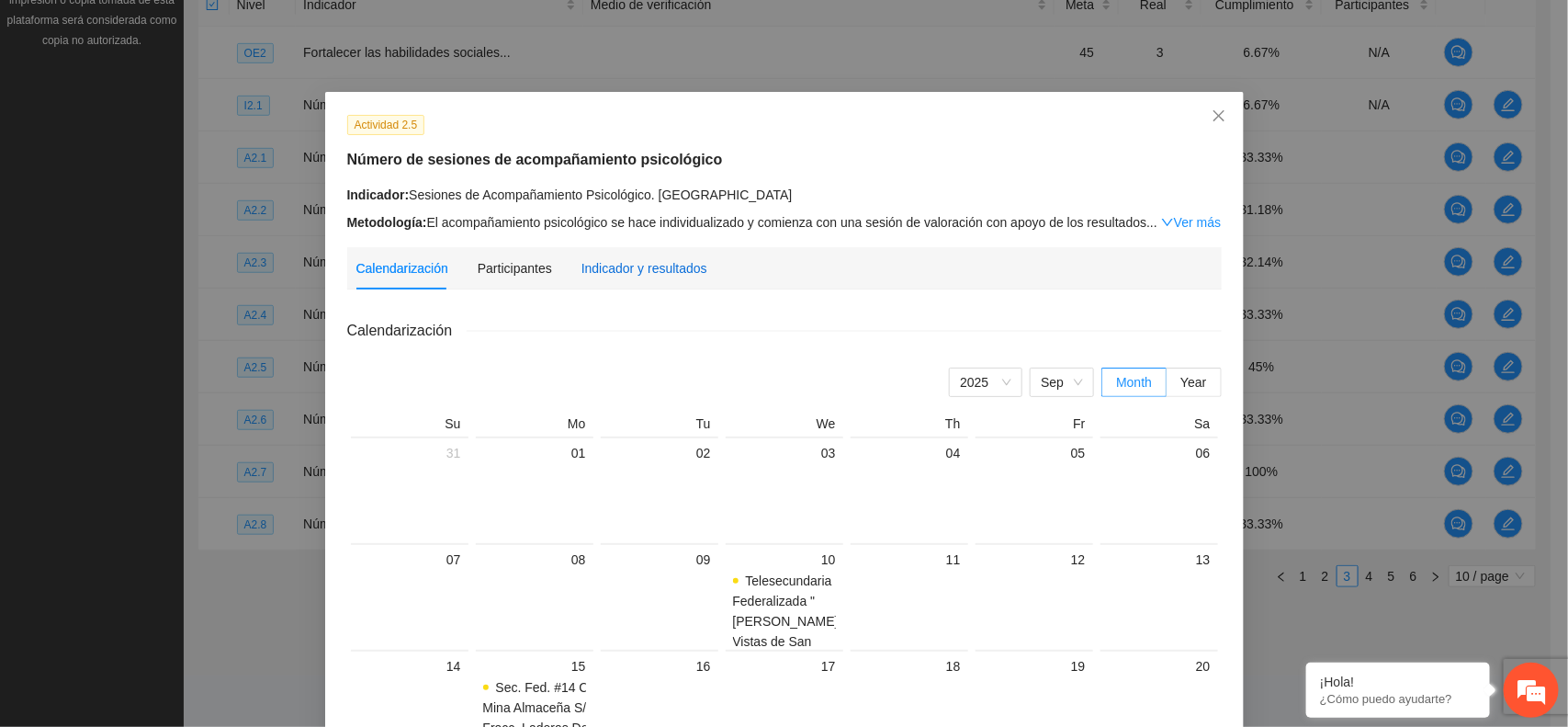
click at [635, 260] on div "Indicador y resultados" at bounding box center [644, 268] width 126 height 20
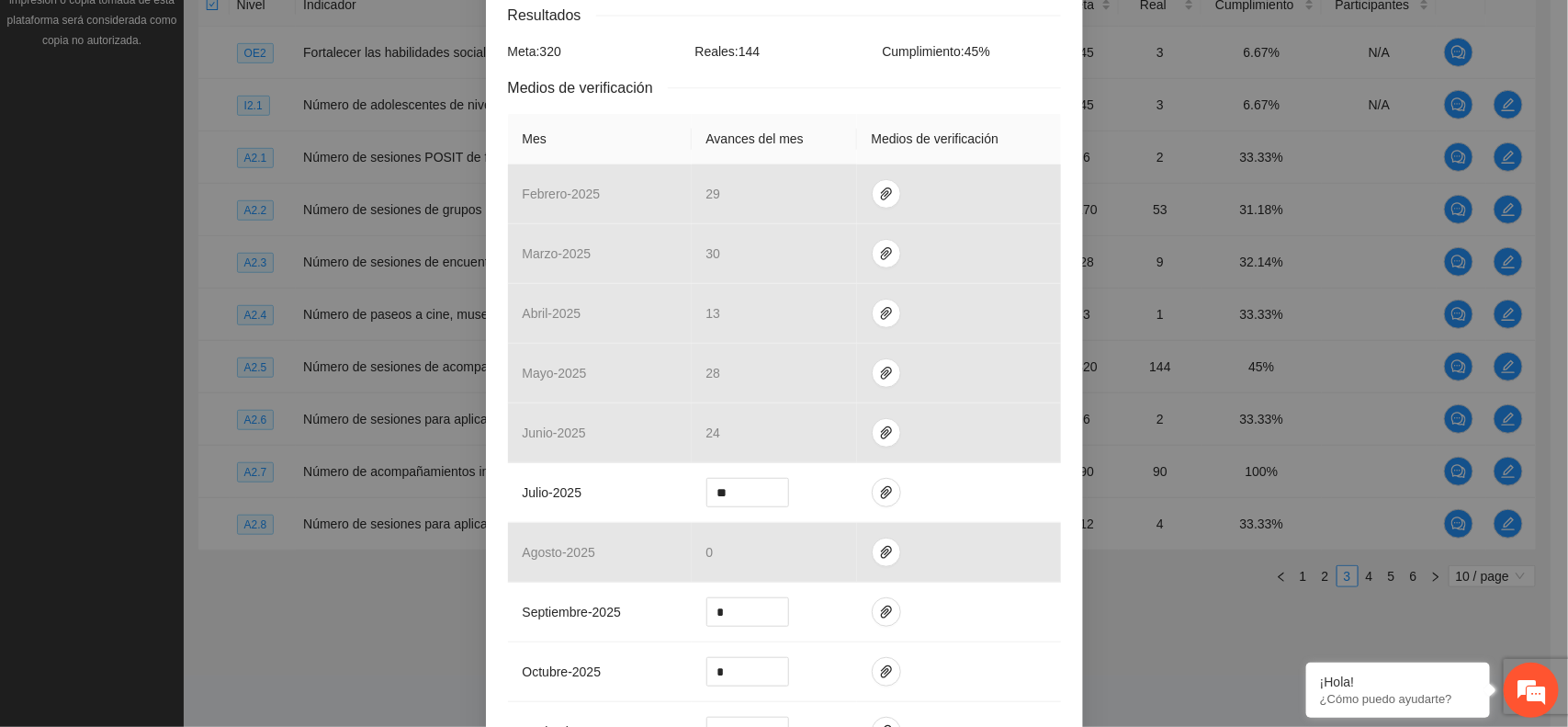
scroll to position [432, 0]
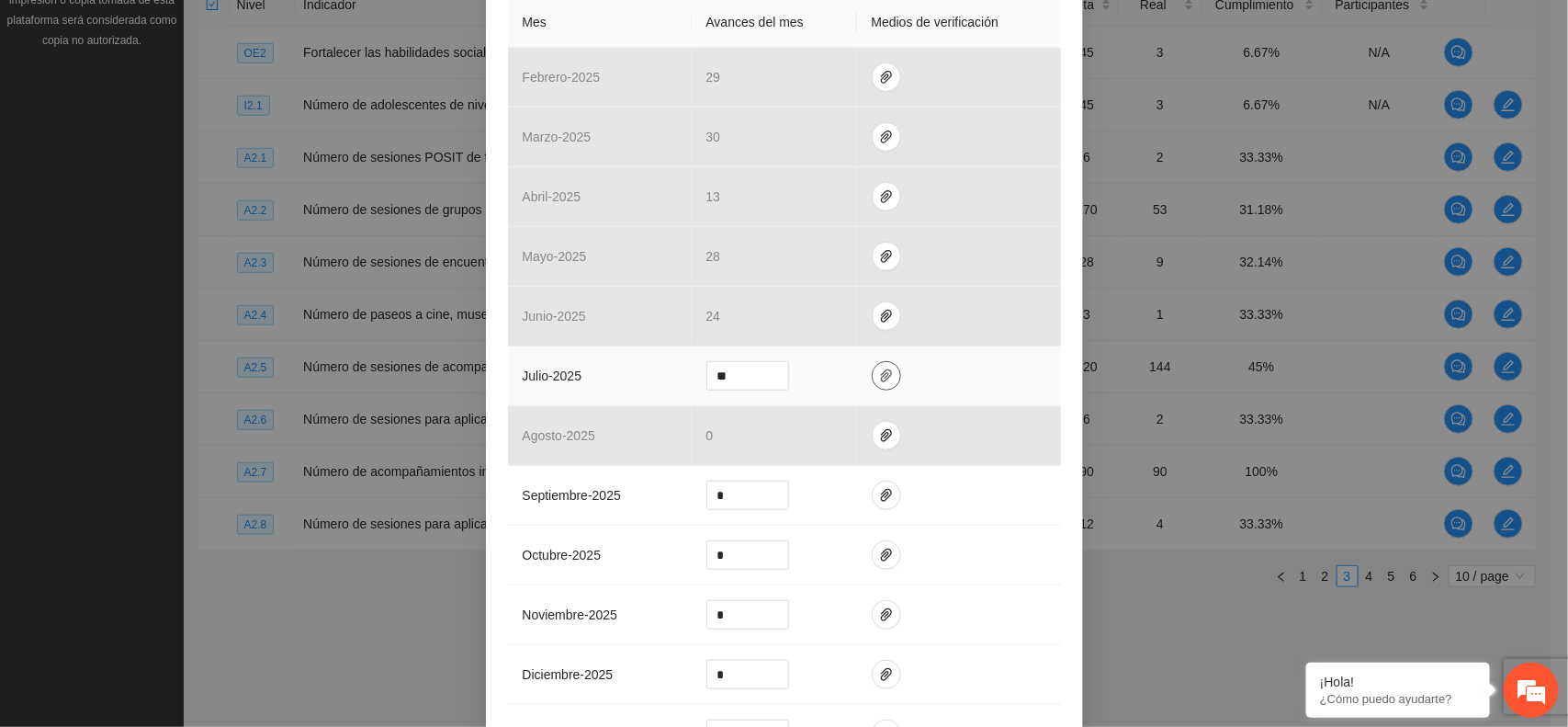
click at [879, 377] on icon "paper-clip" at bounding box center [886, 375] width 14 height 14
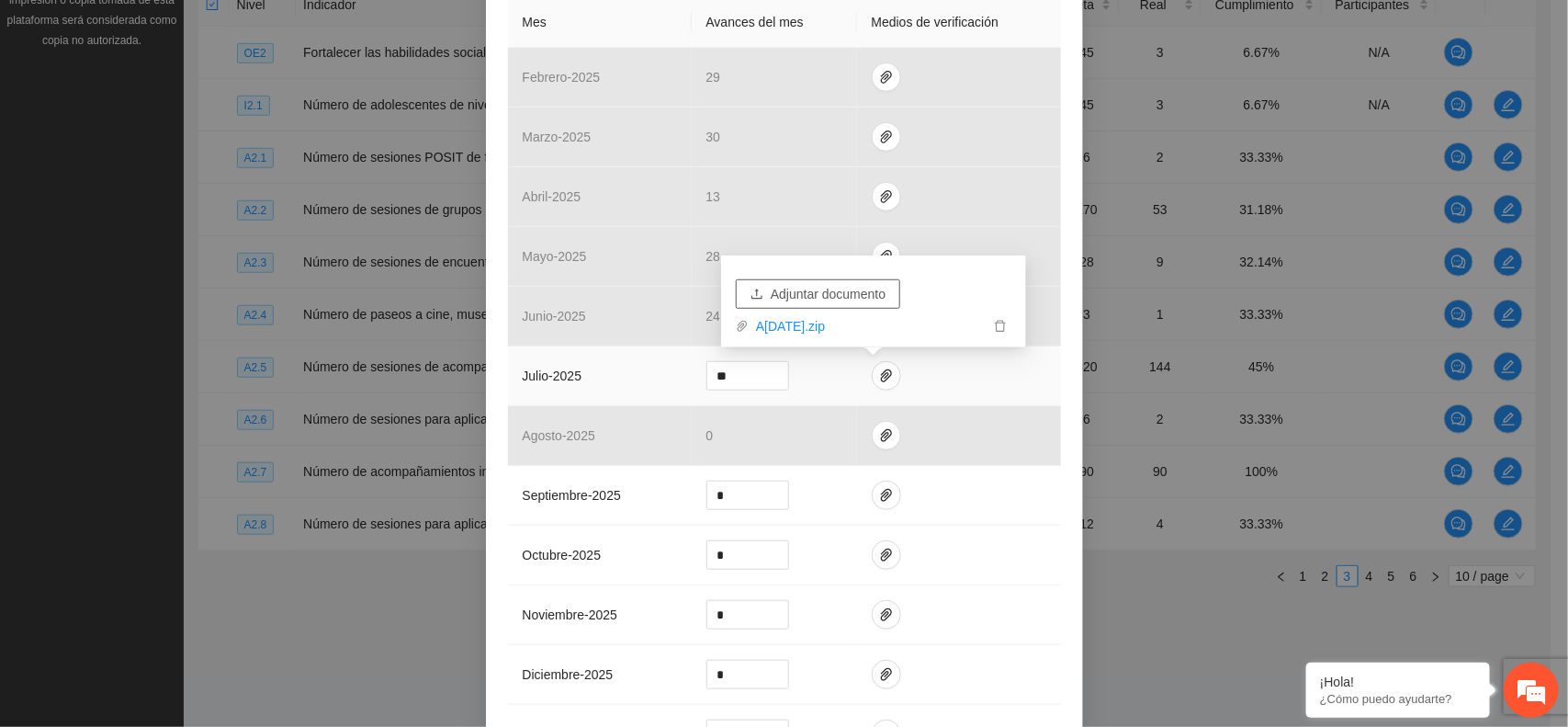
click at [853, 290] on span "Adjuntar documento" at bounding box center [828, 294] width 115 height 20
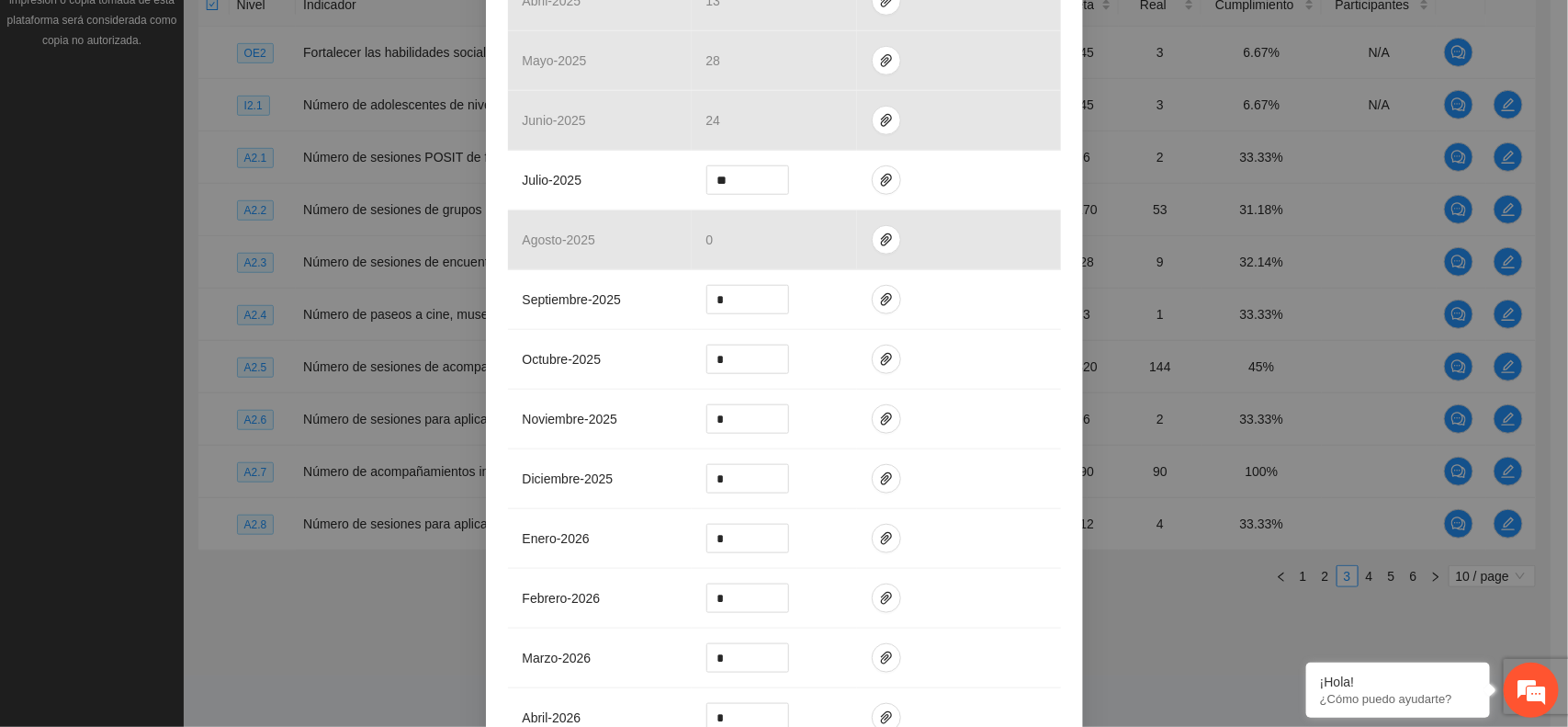
scroll to position [956, 0]
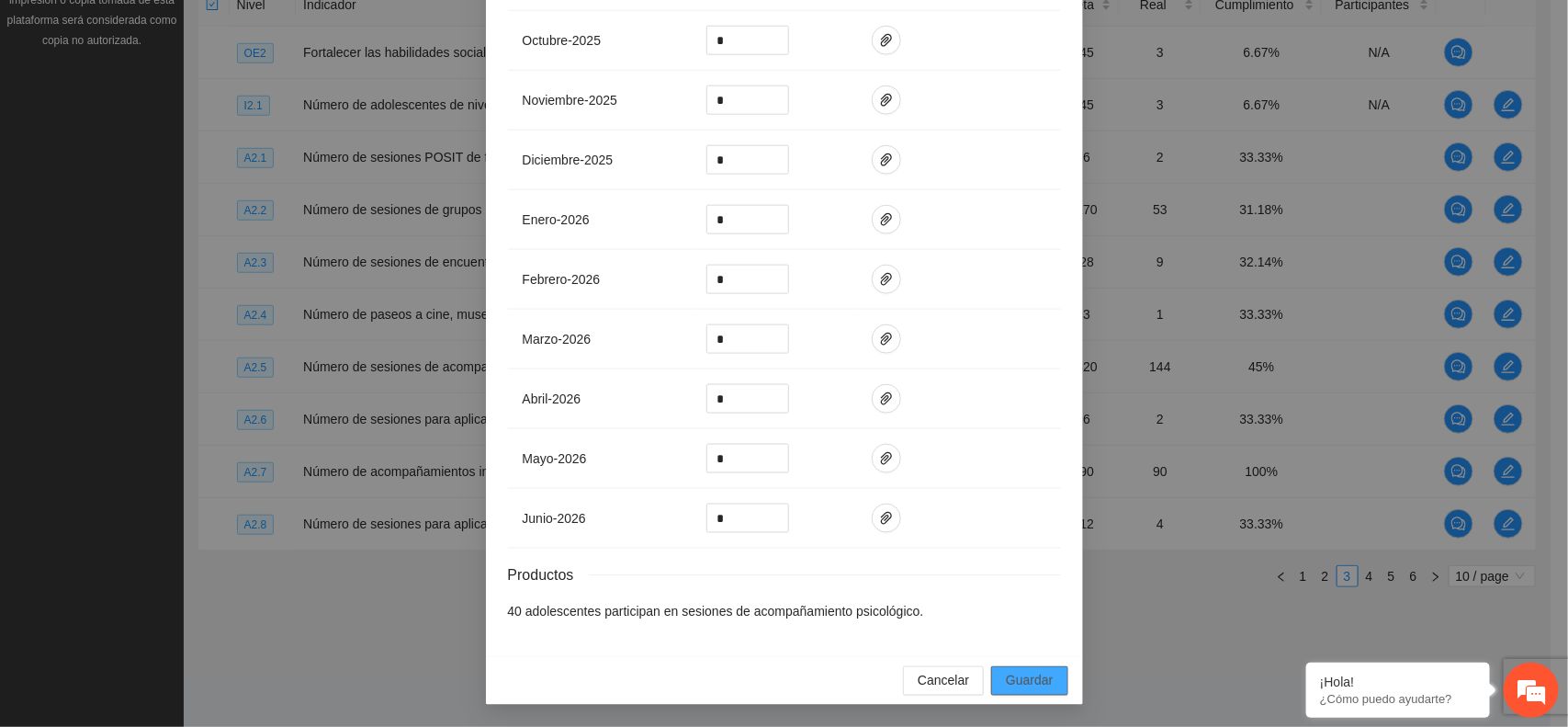
click at [1024, 677] on span "Guardar" at bounding box center [1029, 681] width 47 height 20
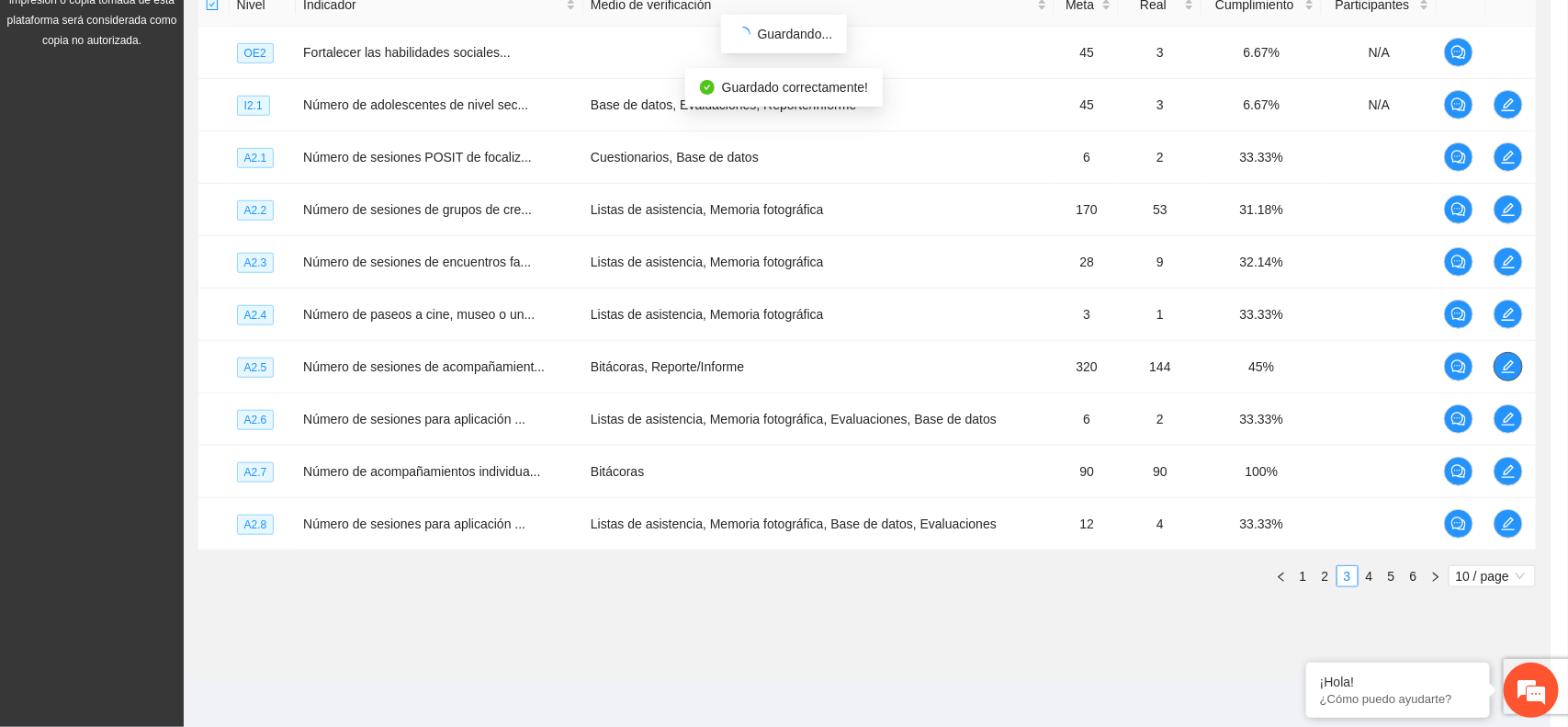
scroll to position [0, 0]
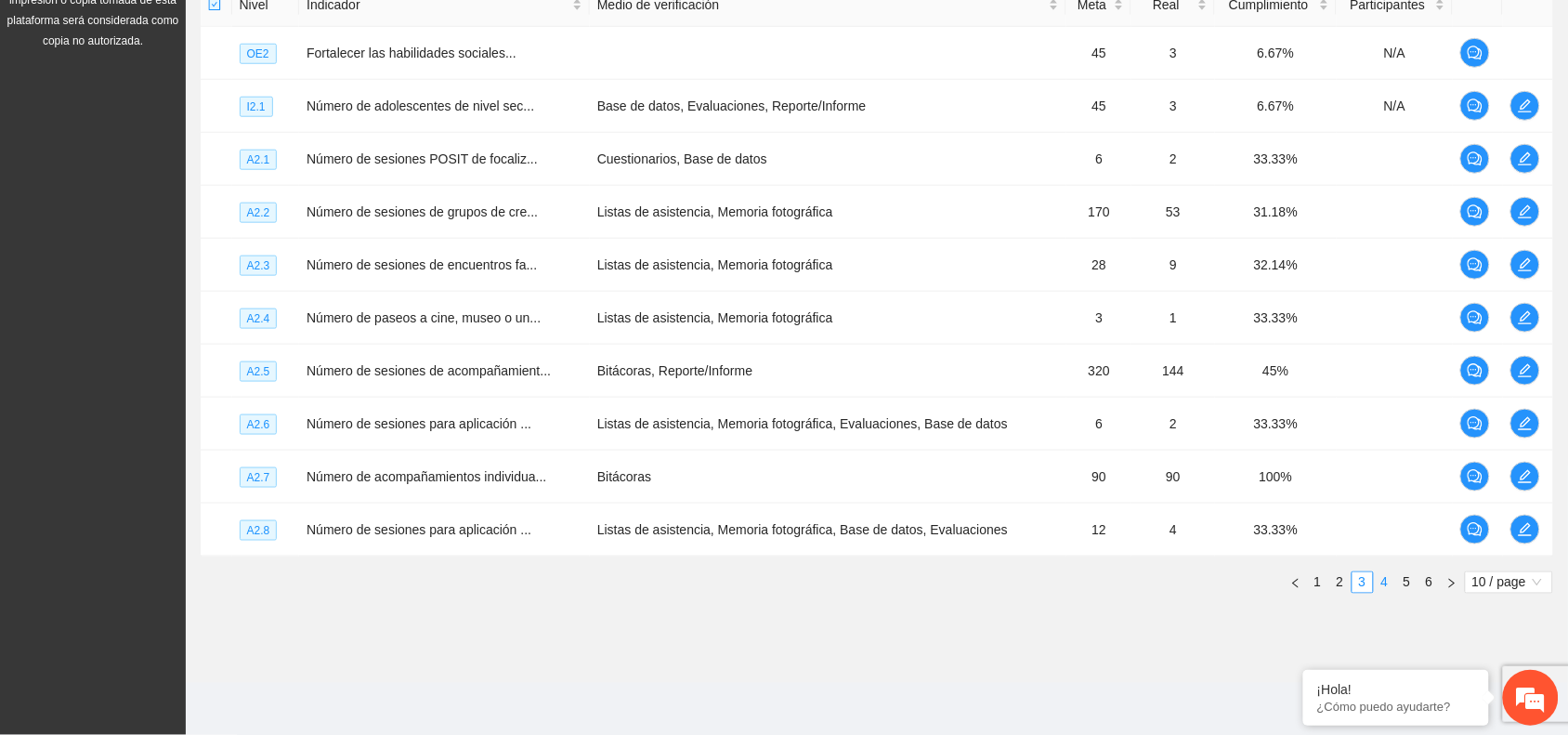
click at [1383, 584] on link "4" at bounding box center [1385, 582] width 20 height 20
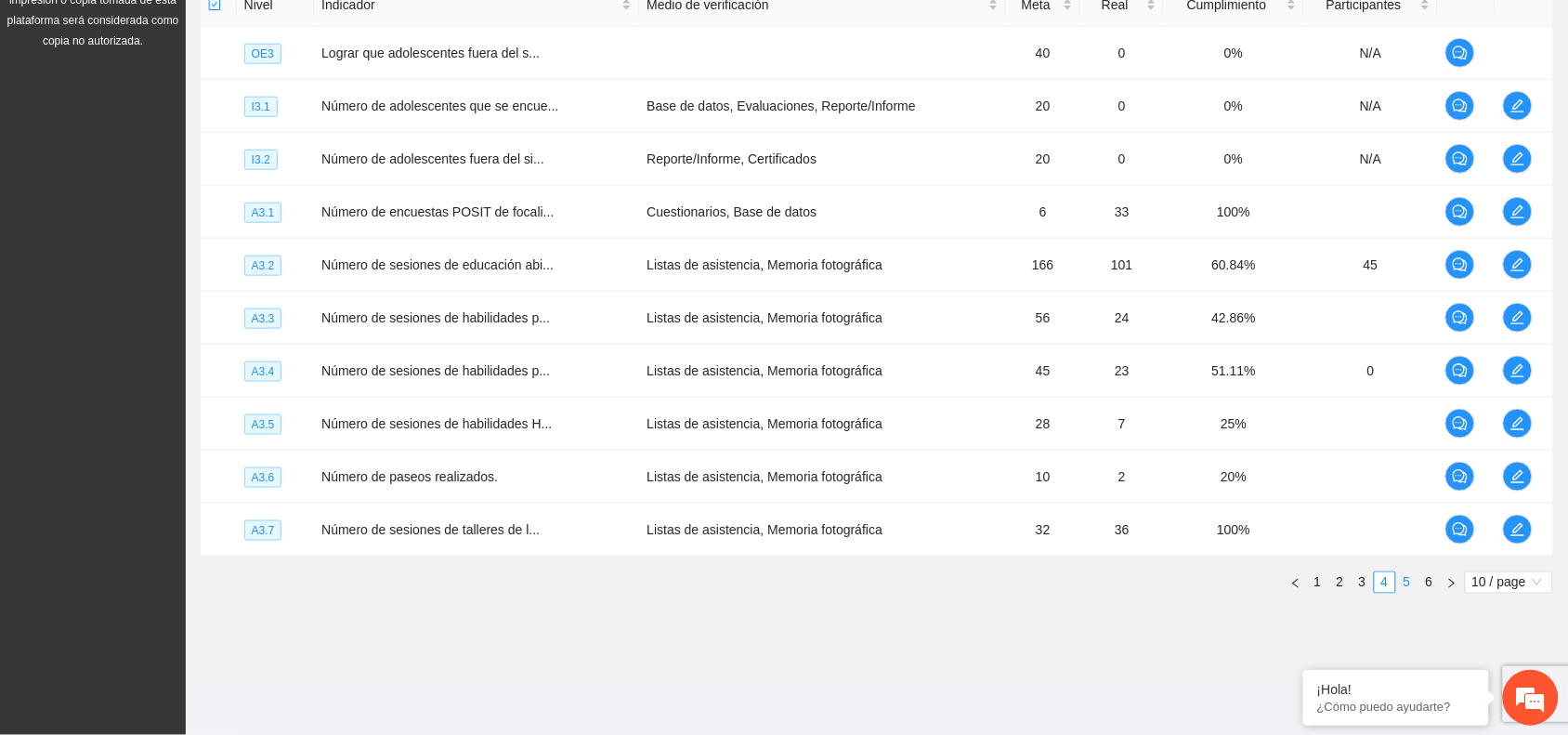
click at [1410, 582] on link "5" at bounding box center [1407, 582] width 20 height 20
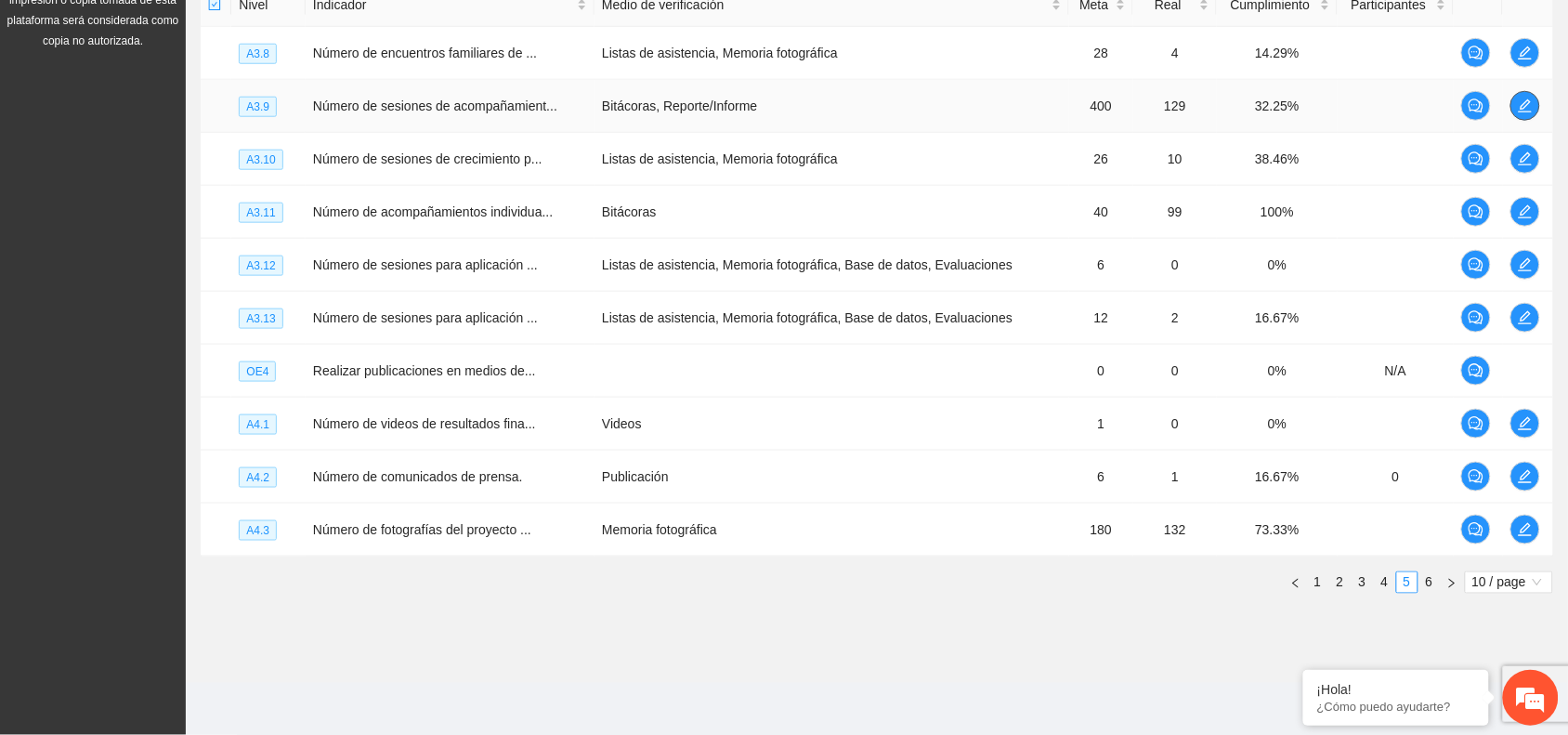
click at [1518, 103] on icon "edit" at bounding box center [1525, 105] width 15 height 15
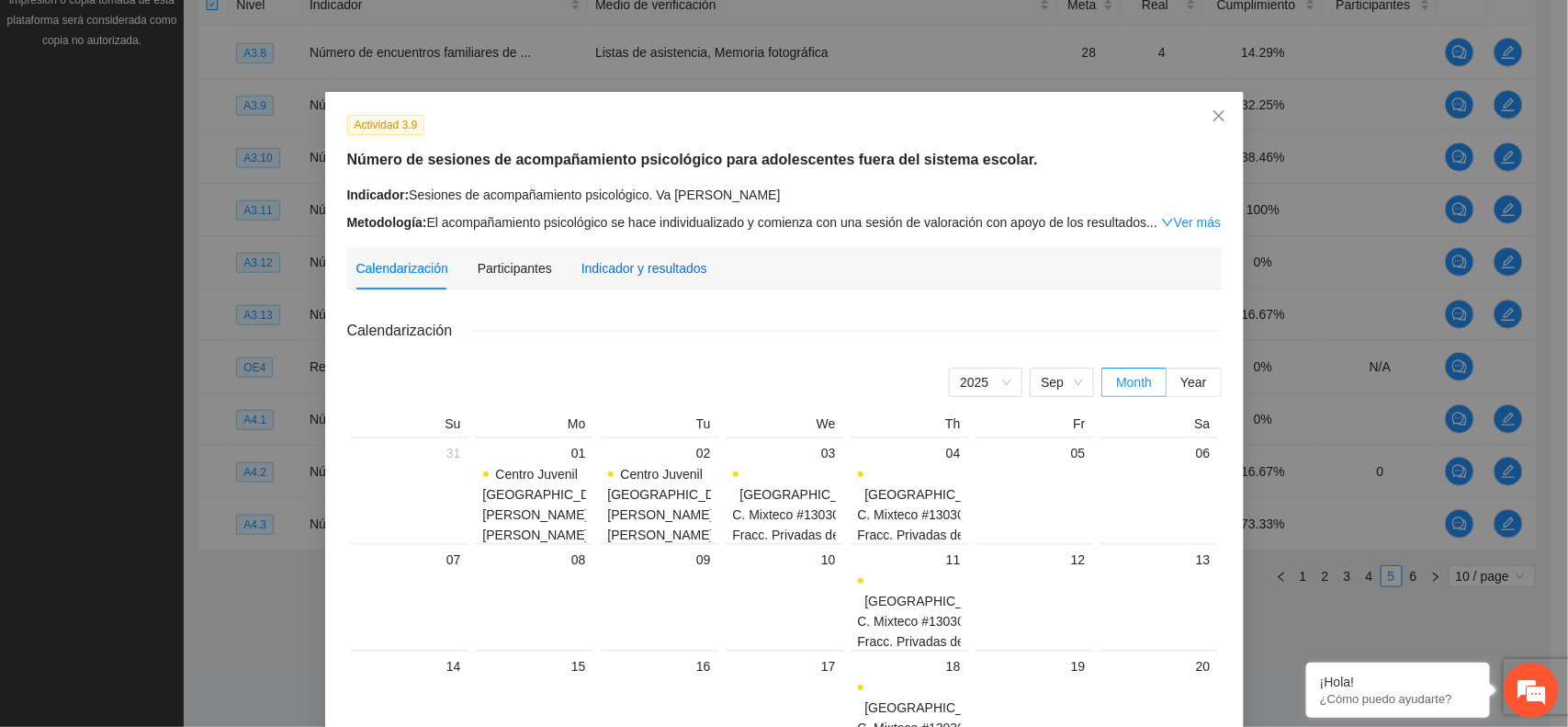
click at [678, 263] on div "Indicador y resultados" at bounding box center [644, 268] width 126 height 20
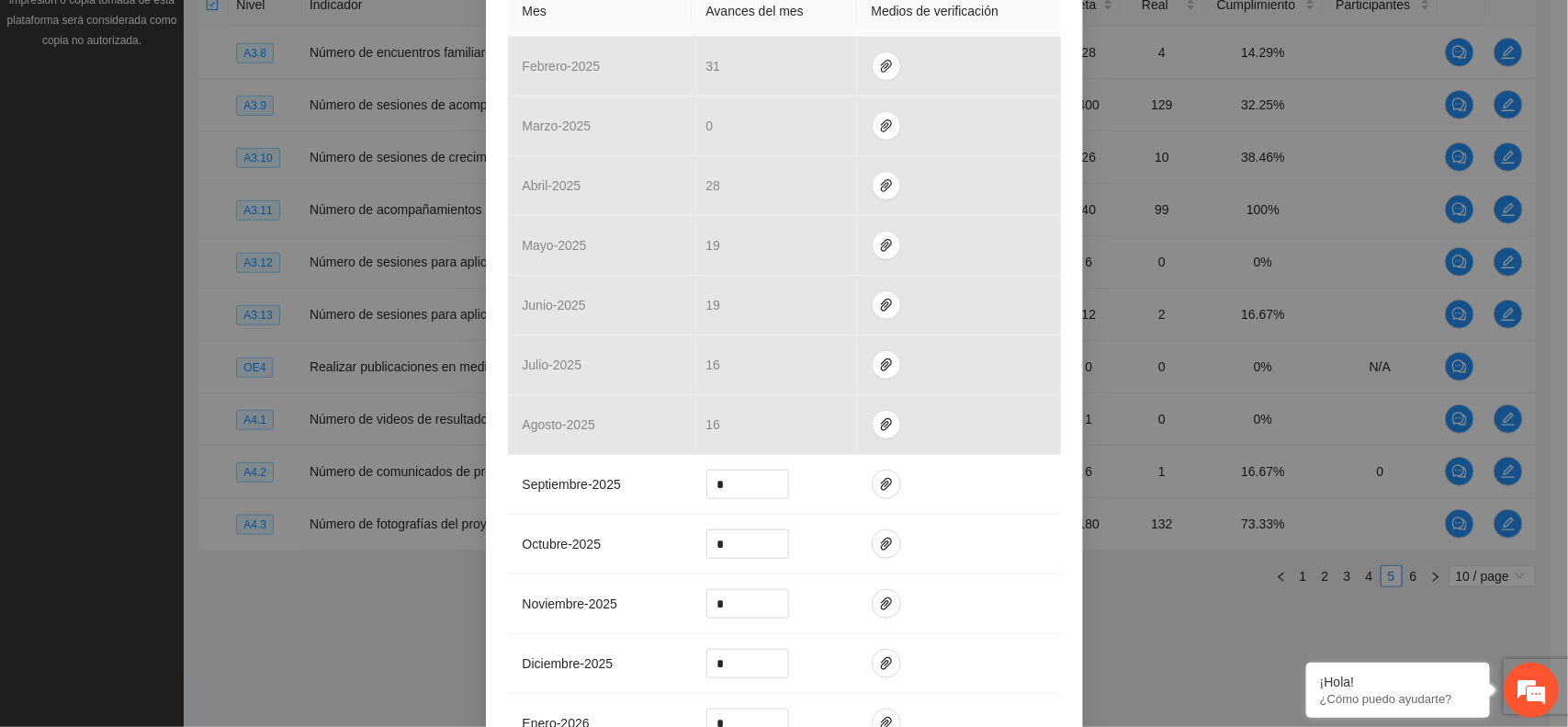
scroll to position [485, 0]
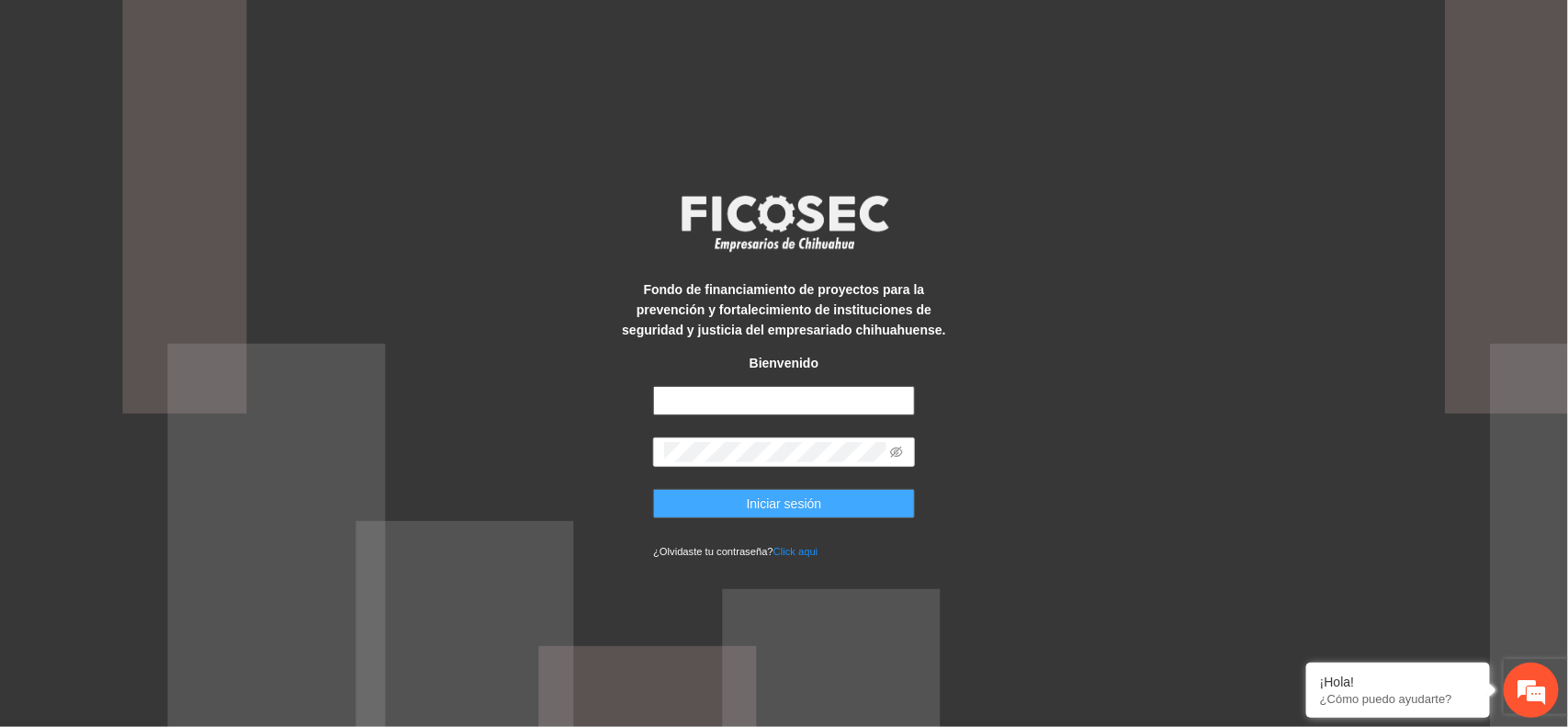
type input "**********"
click at [851, 502] on button "Iniciar sesión" at bounding box center [784, 503] width 262 height 30
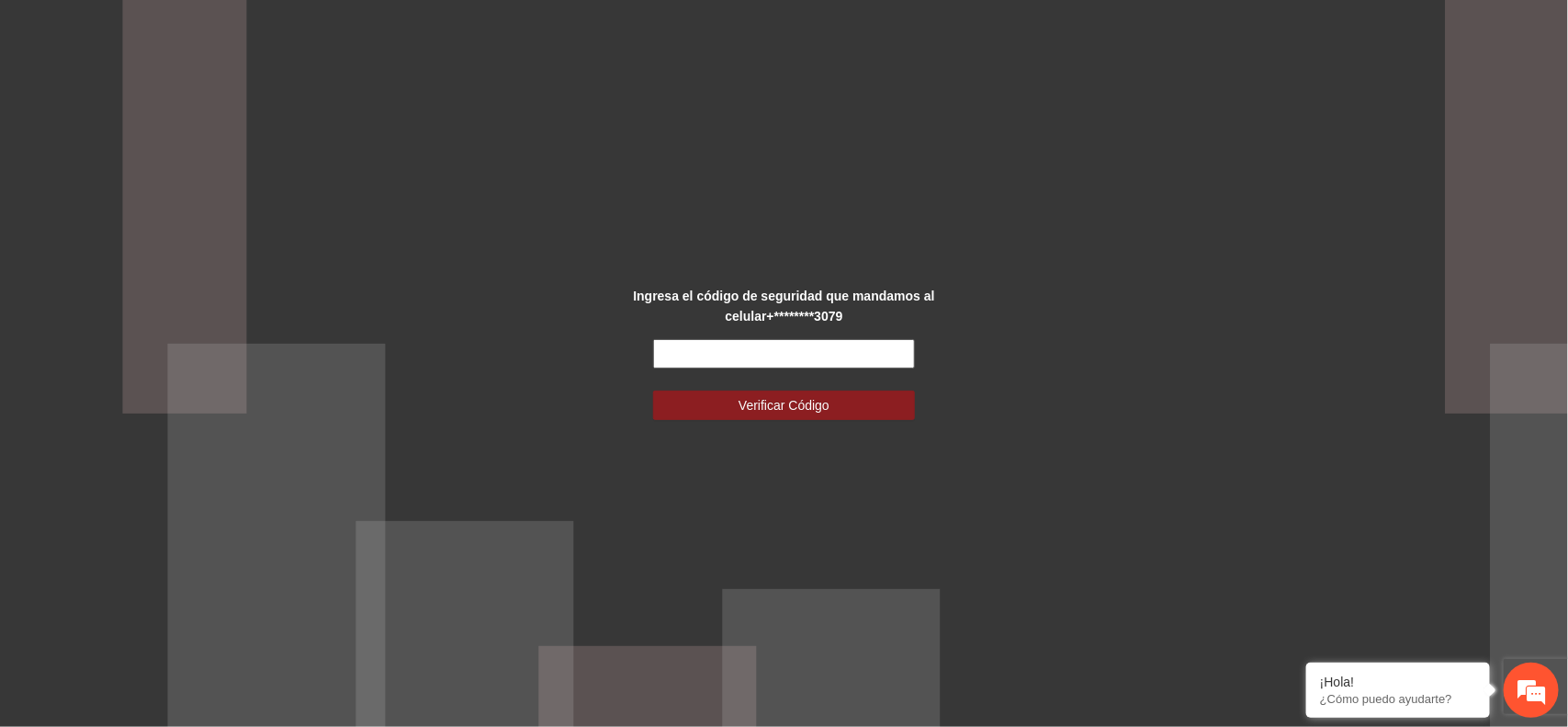
click at [770, 352] on input "text" at bounding box center [784, 354] width 262 height 30
type input "******"
click at [756, 391] on button "Verificar Código" at bounding box center [784, 405] width 262 height 30
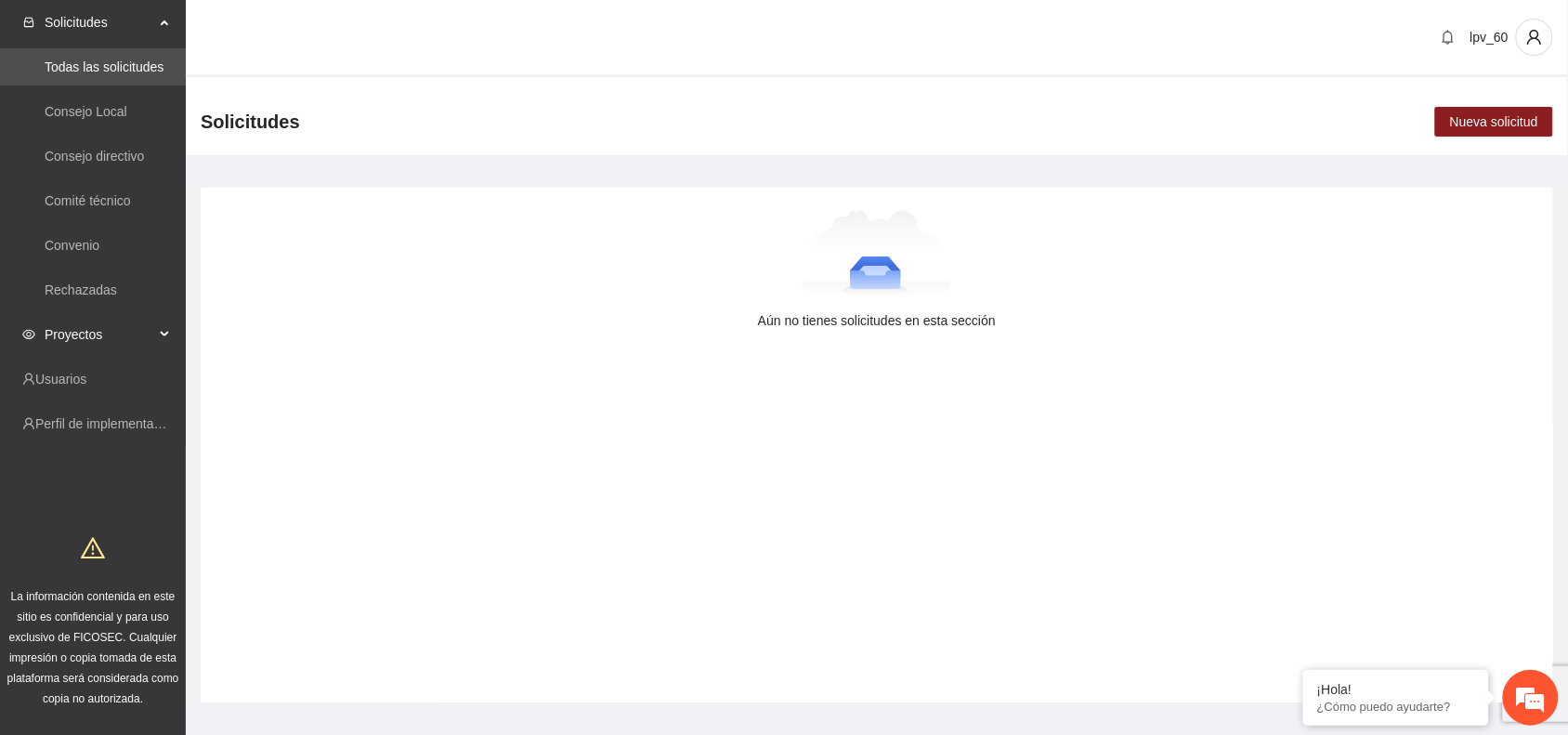
click at [161, 321] on div "Proyectos" at bounding box center [93, 334] width 186 height 37
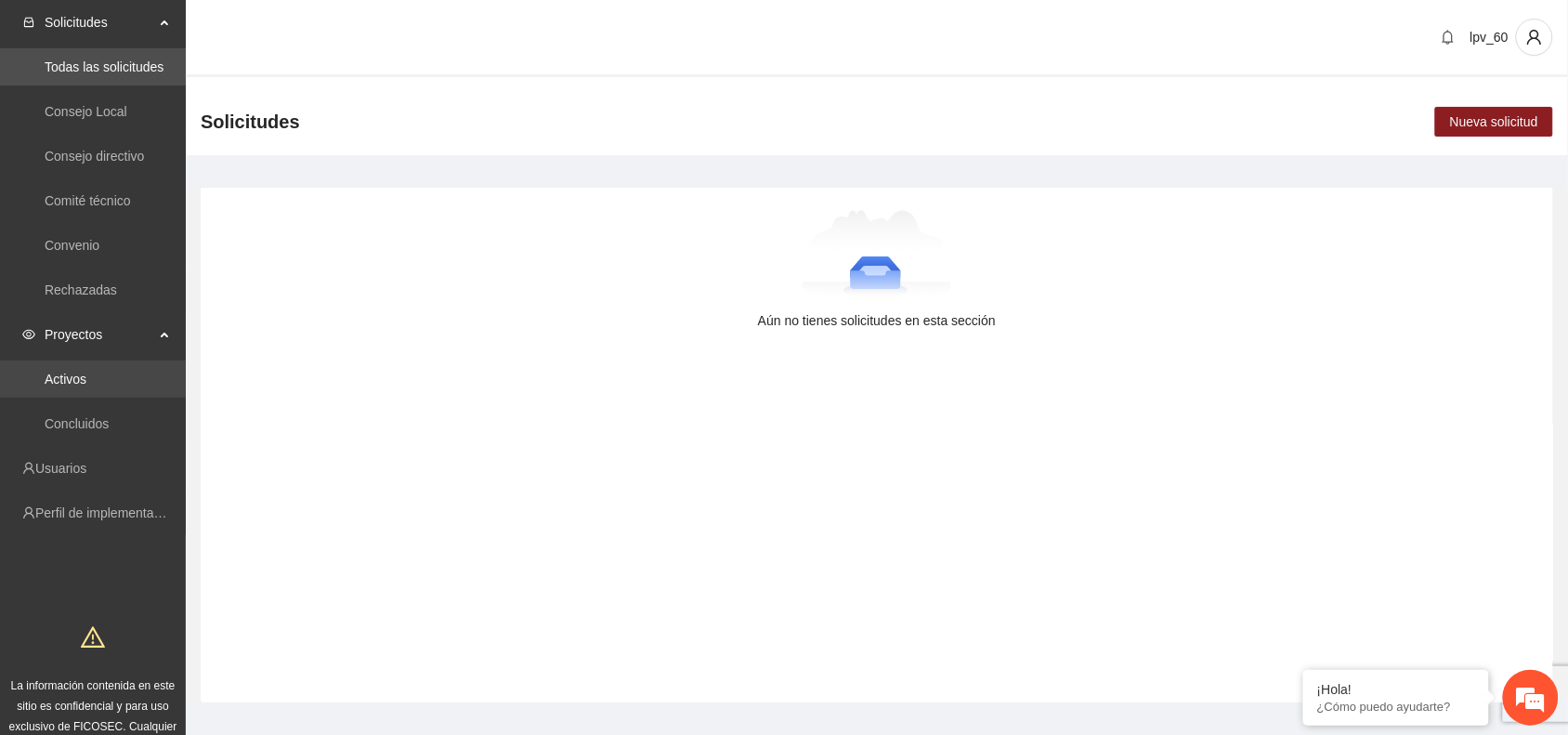
click at [87, 371] on link "Activos" at bounding box center [65, 378] width 42 height 15
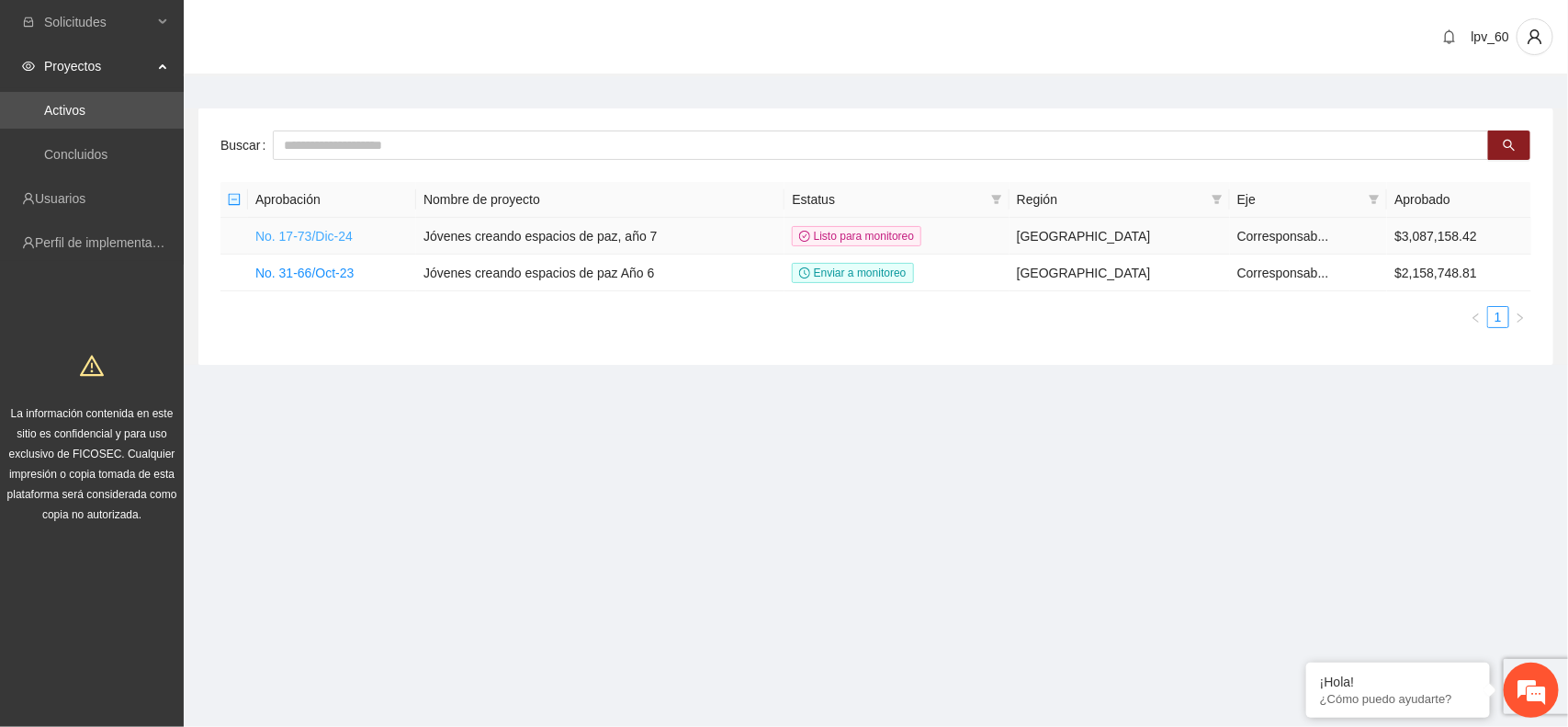
click at [326, 229] on link "No. 17-73/Dic-24" at bounding box center [304, 235] width 97 height 14
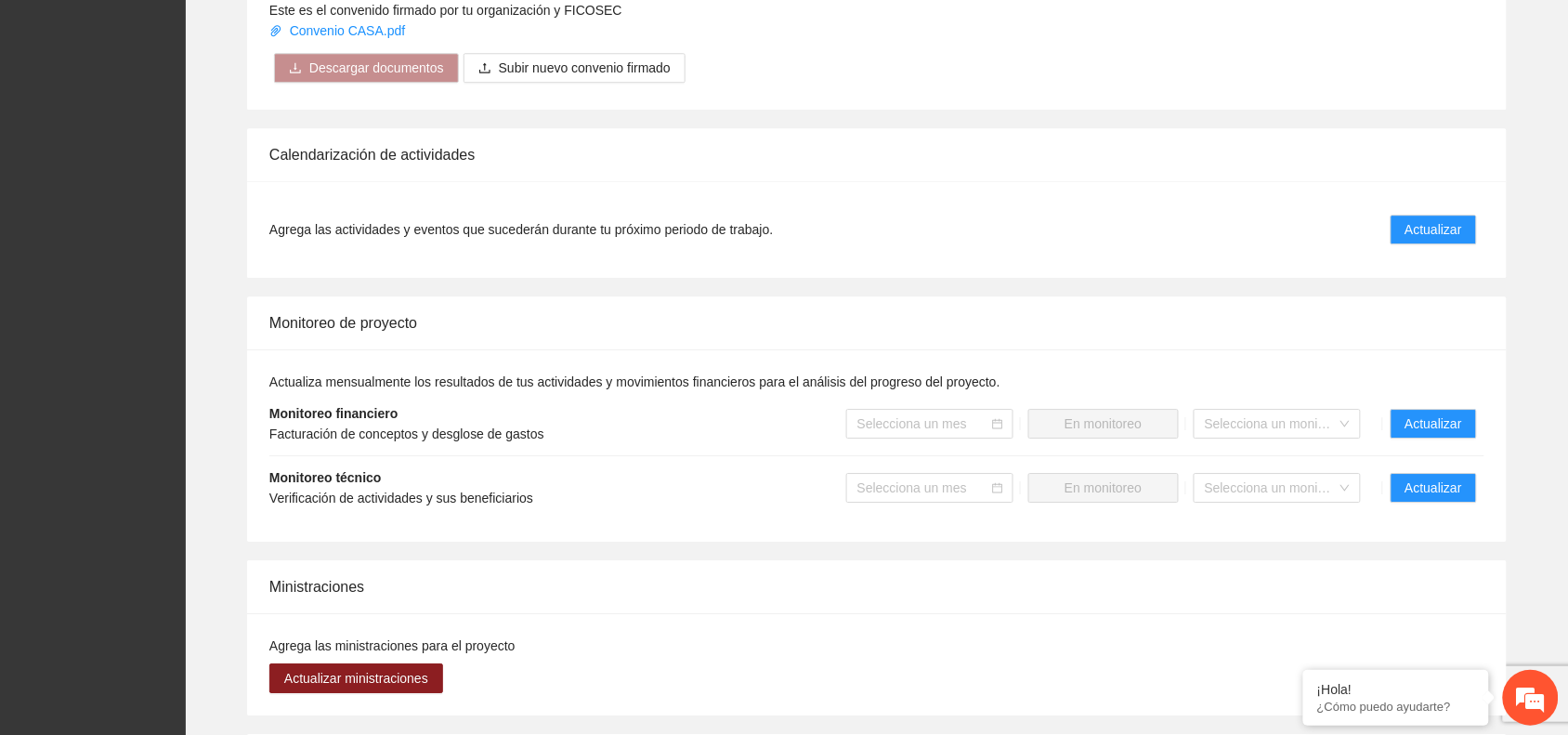
scroll to position [1521, 0]
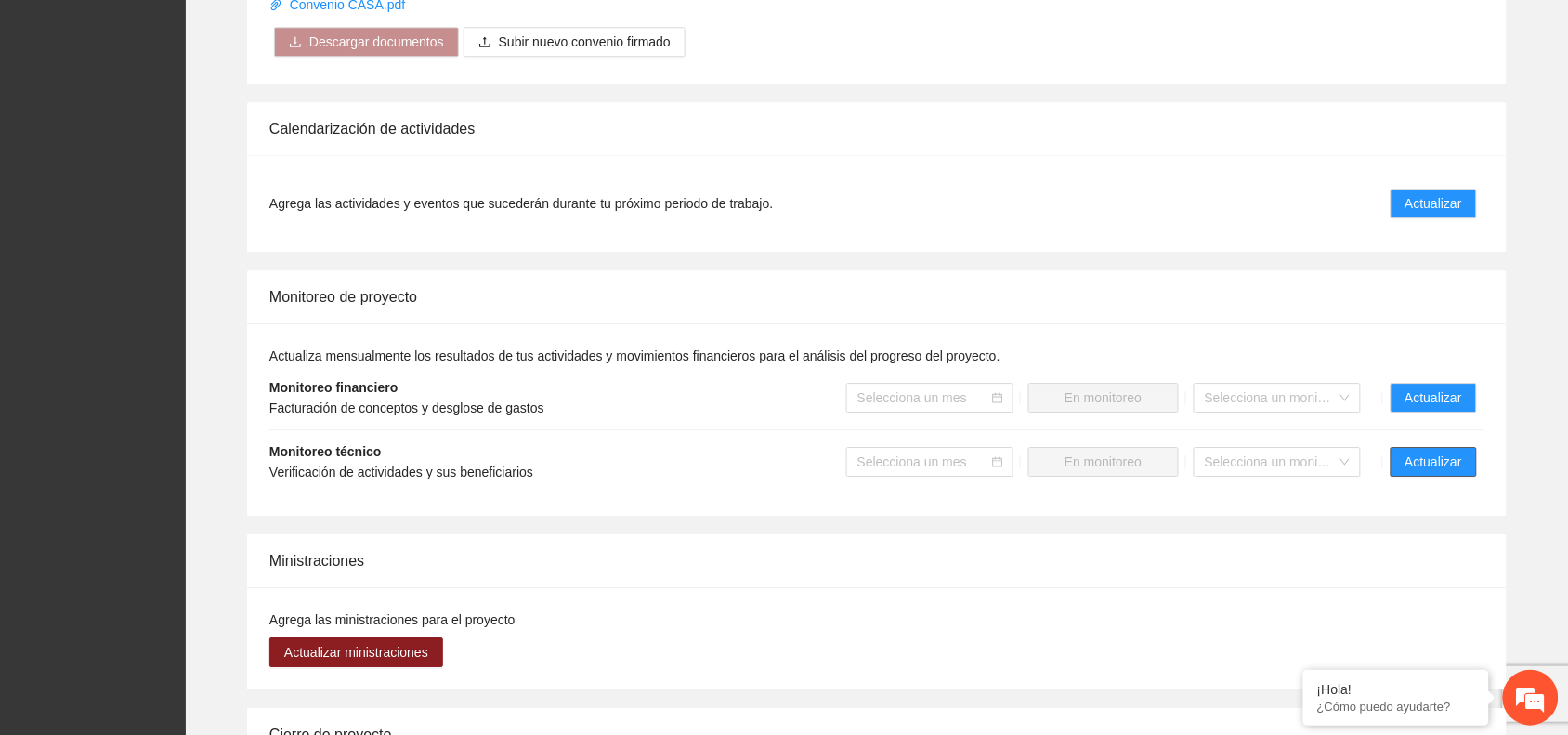
click at [1422, 461] on span "Actualizar" at bounding box center [1434, 461] width 57 height 20
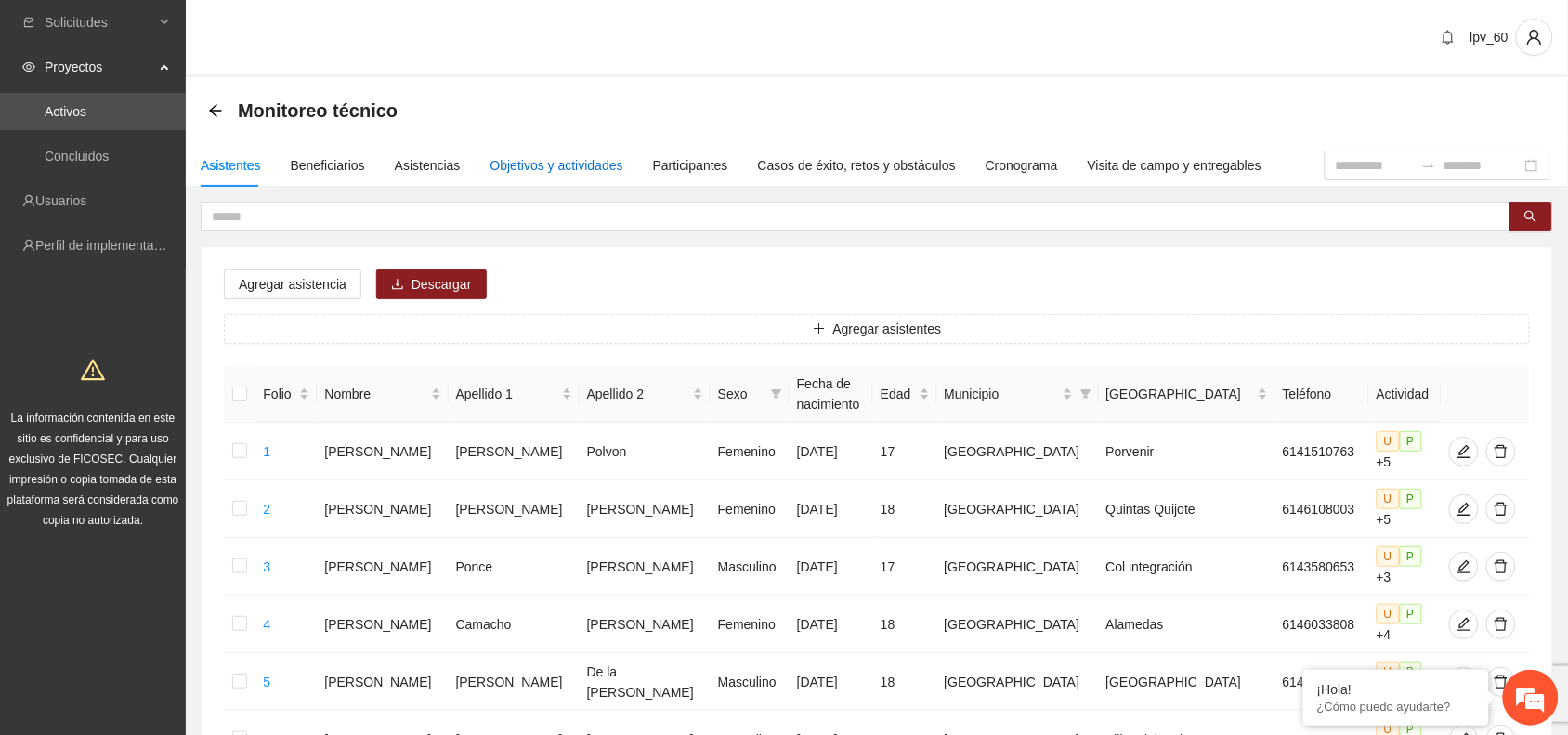
click at [578, 159] on div "Objetivos y actividades" at bounding box center [556, 165] width 133 height 20
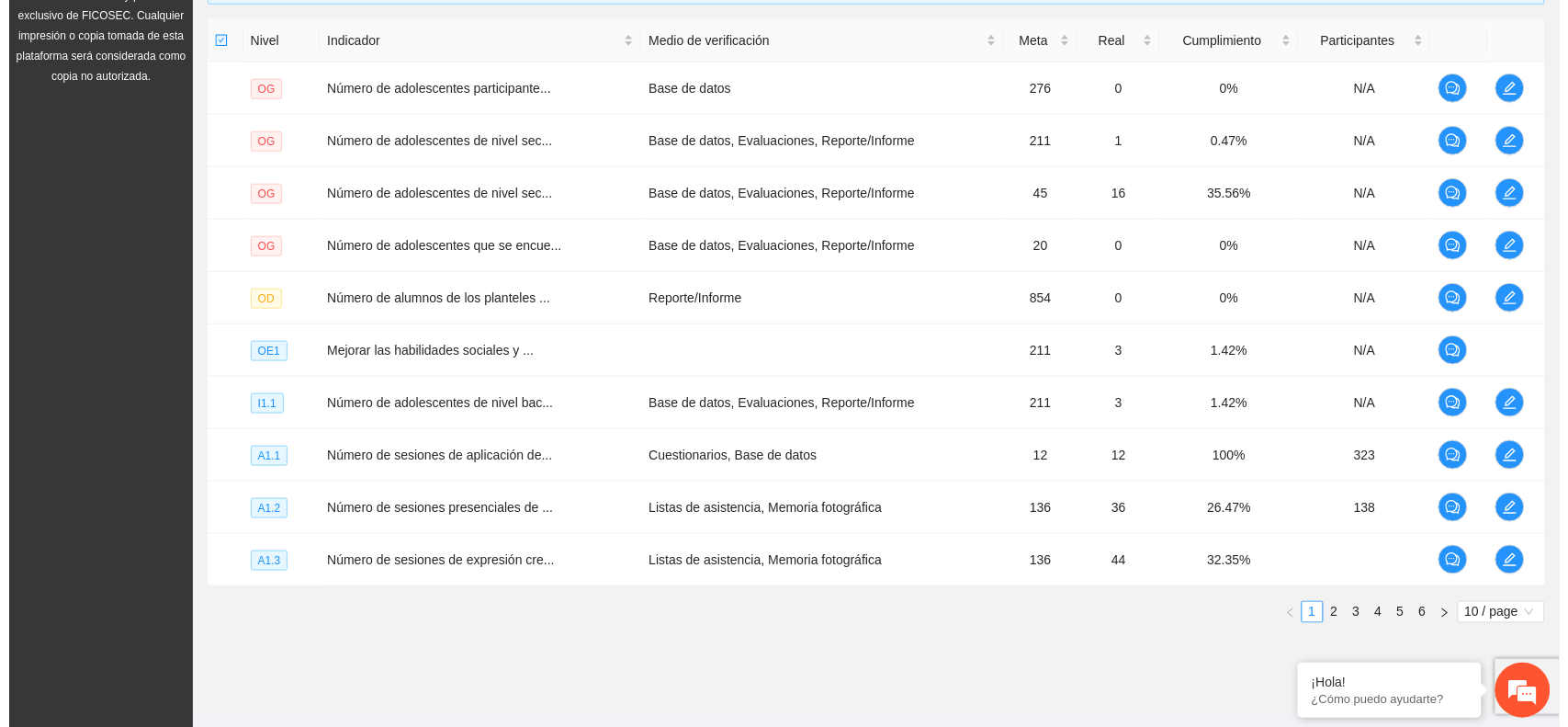
scroll to position [476, 0]
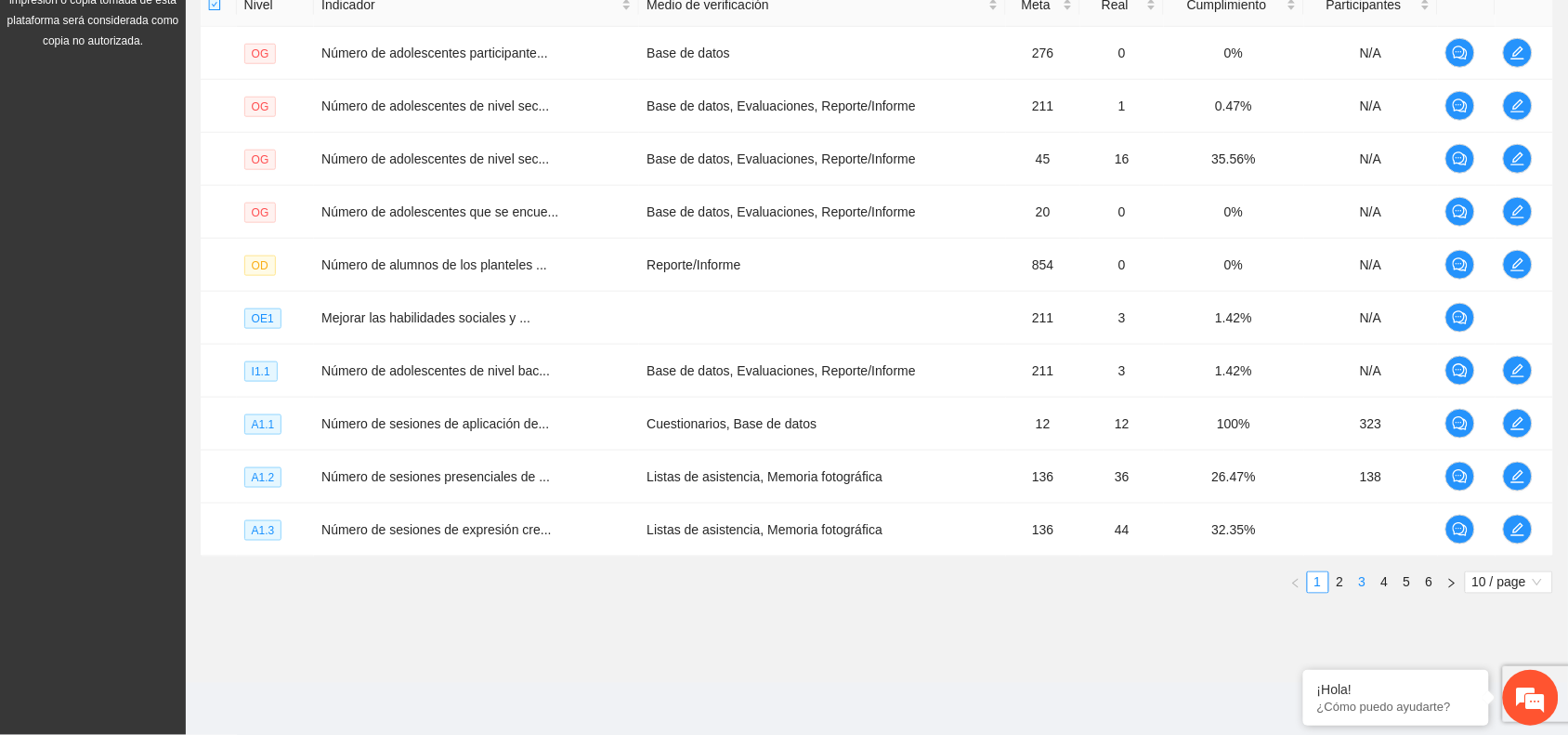
click at [1359, 582] on link "3" at bounding box center [1362, 582] width 20 height 20
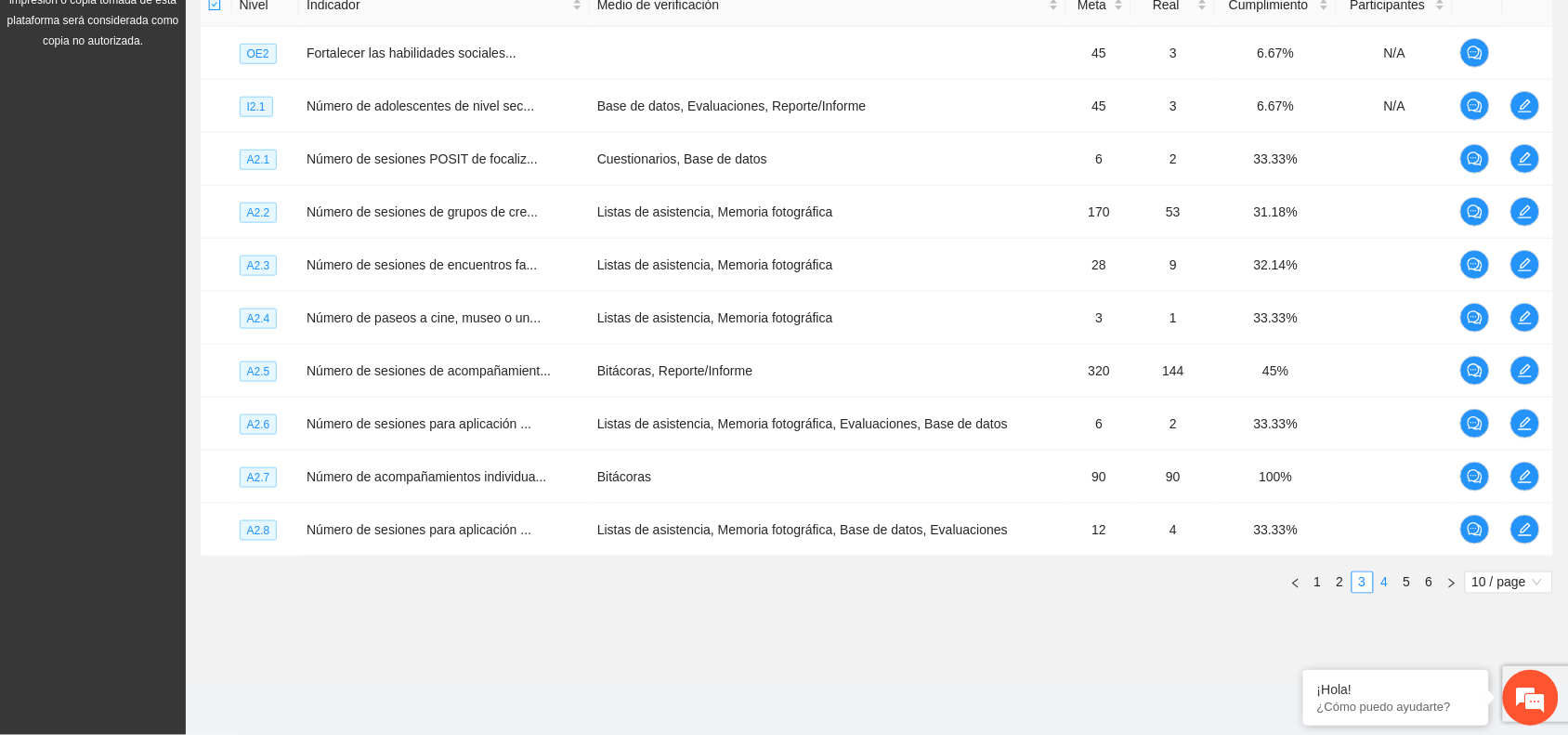
click at [1385, 583] on link "4" at bounding box center [1385, 582] width 20 height 20
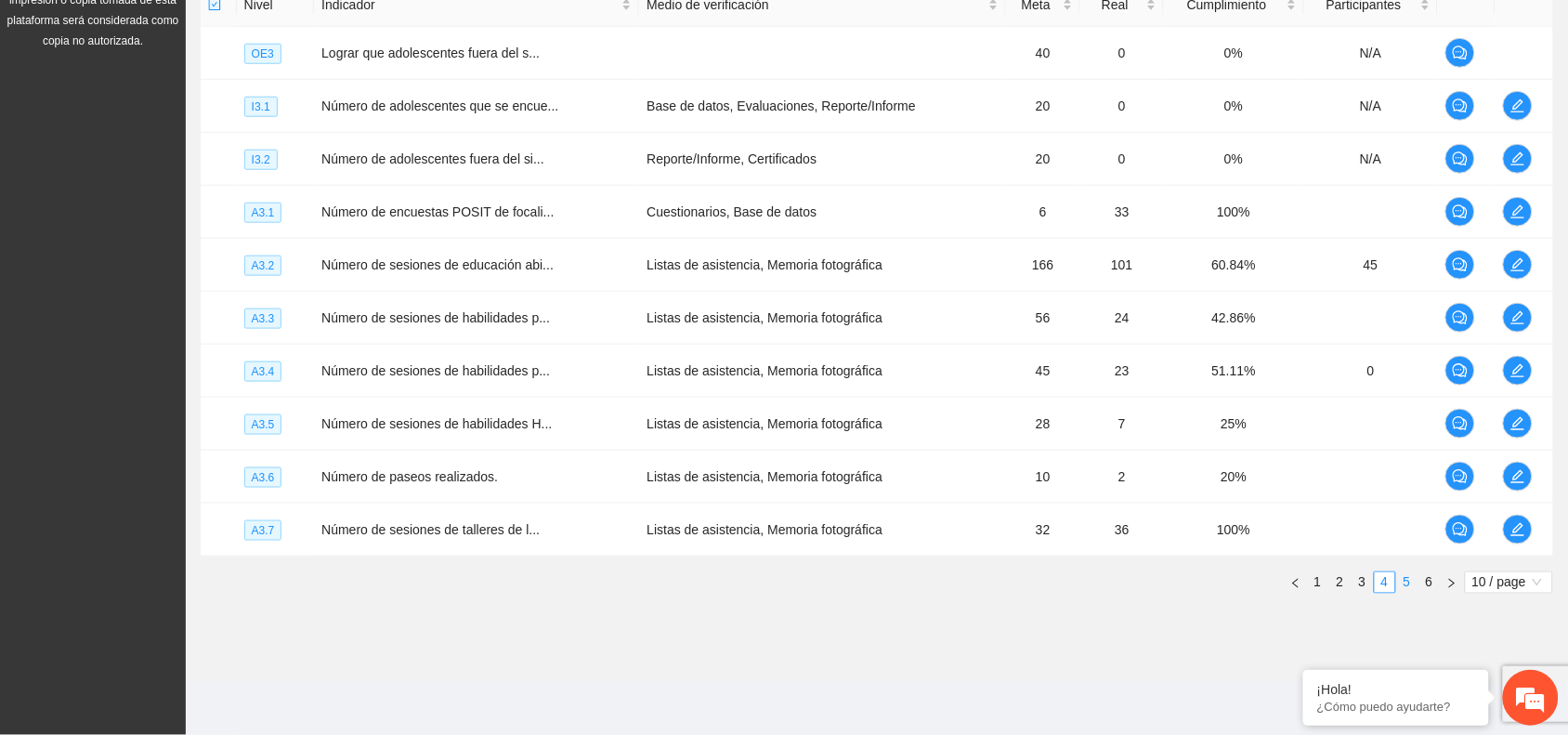
click at [1408, 582] on link "5" at bounding box center [1407, 582] width 20 height 20
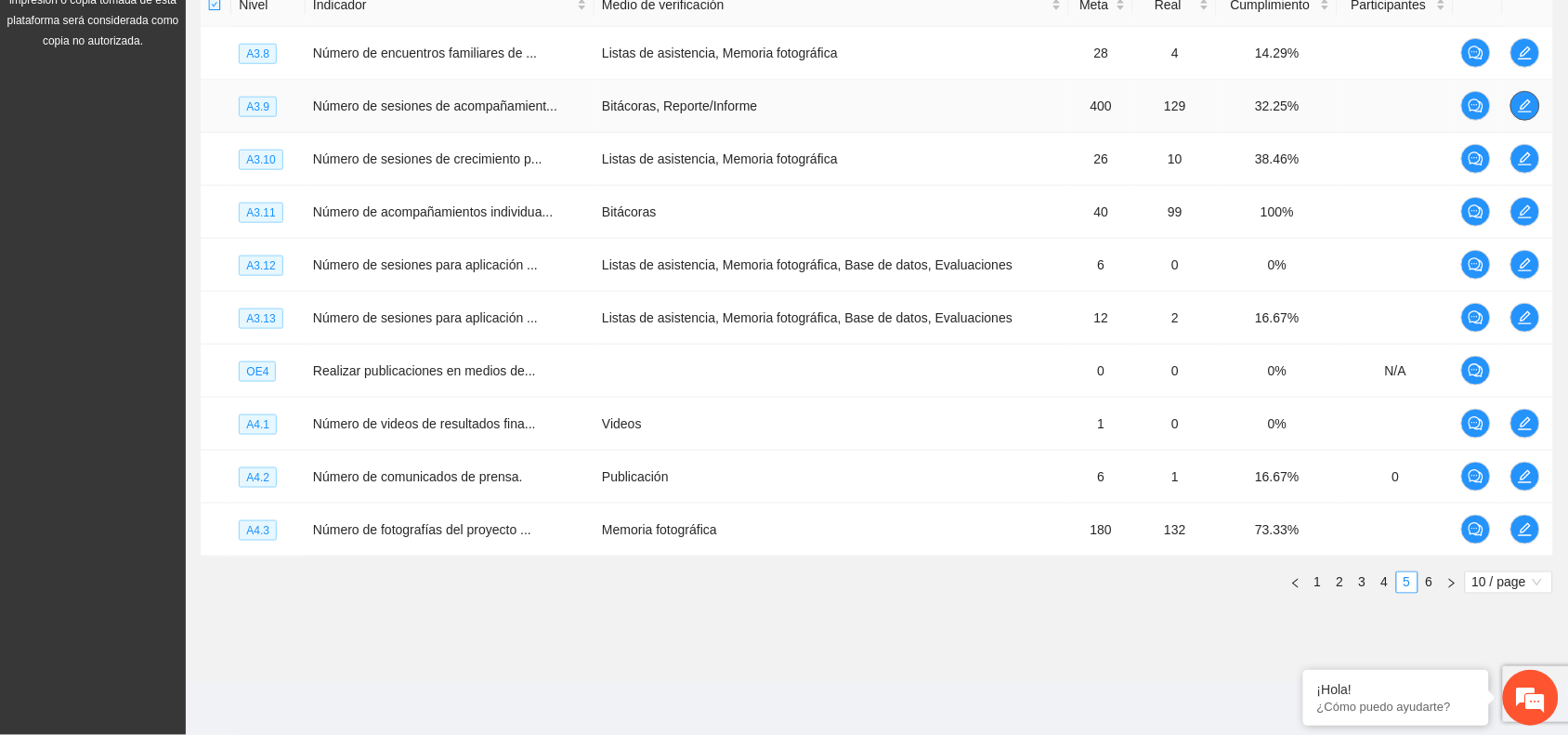
click at [1538, 99] on span "edit" at bounding box center [1525, 105] width 28 height 15
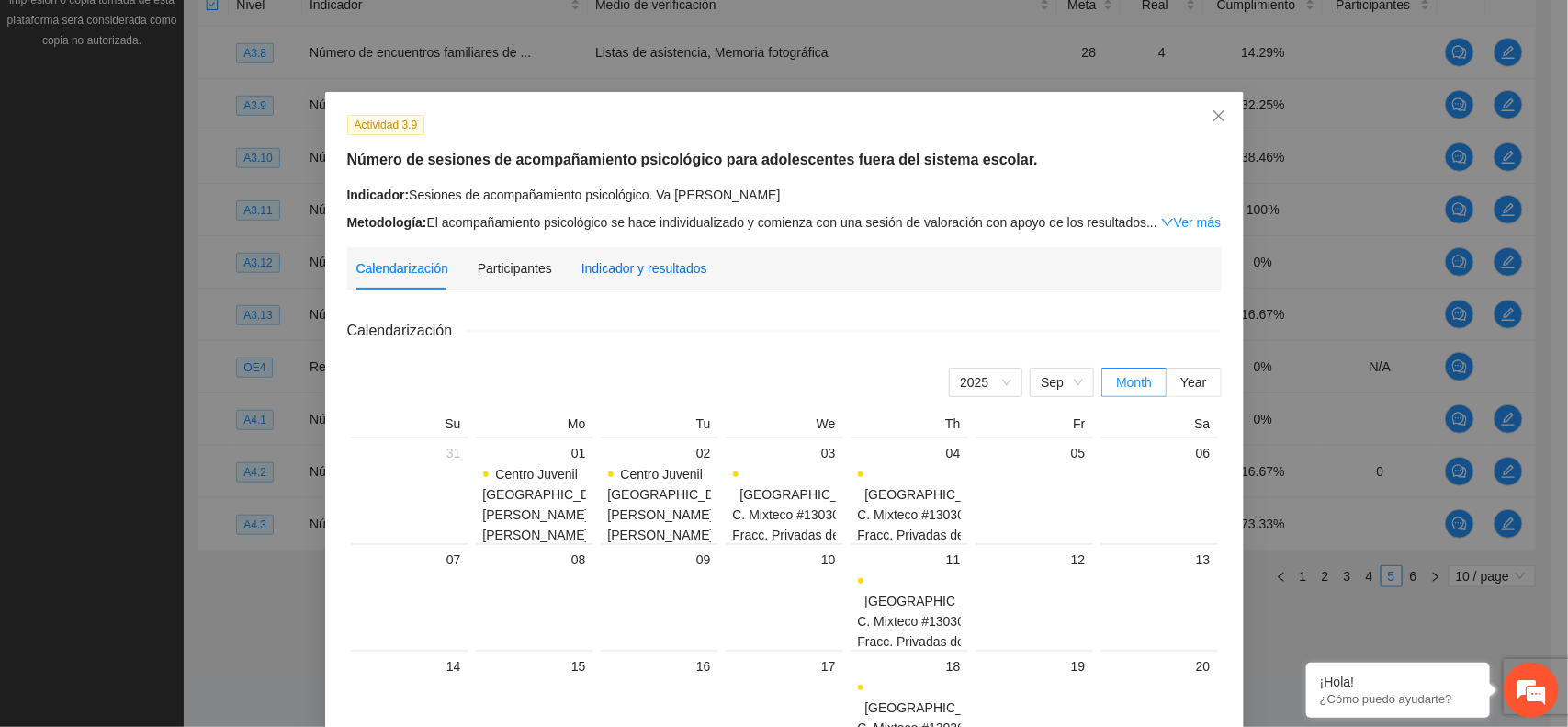
click at [600, 258] on div "Indicador y resultados" at bounding box center [644, 268] width 126 height 20
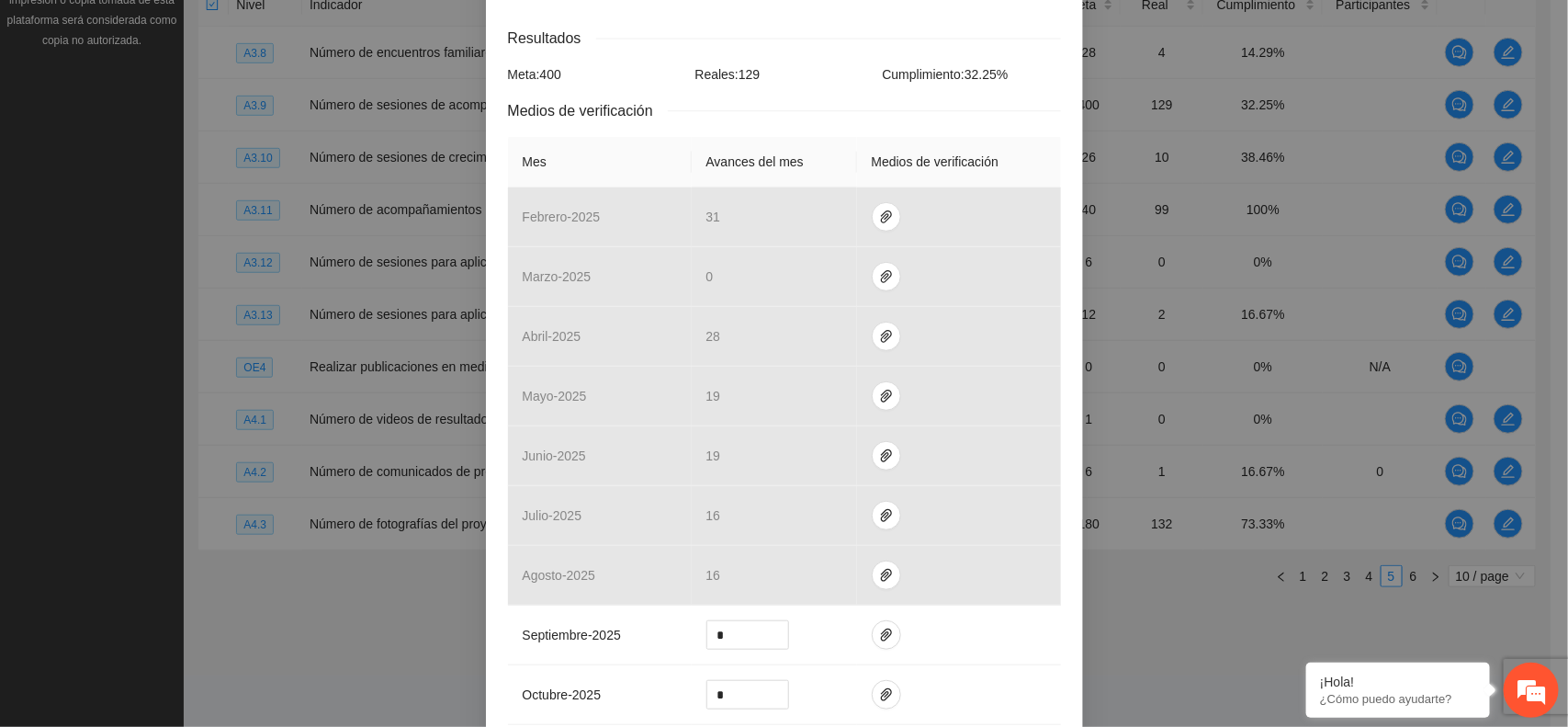
scroll to position [318, 0]
